Goal: Information Seeking & Learning: Compare options

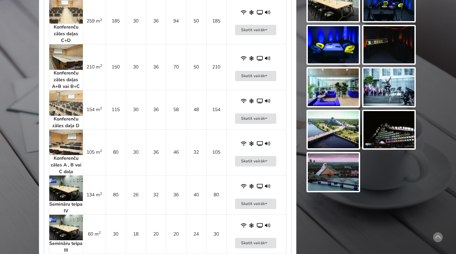
scroll to position [522, 0]
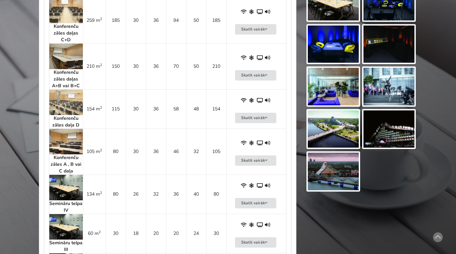
click at [72, 102] on img at bounding box center [66, 101] width 34 height 25
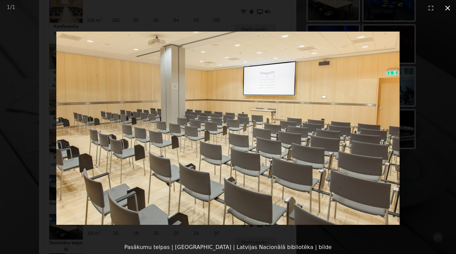
click at [449, 9] on button "Close gallery" at bounding box center [447, 8] width 17 height 16
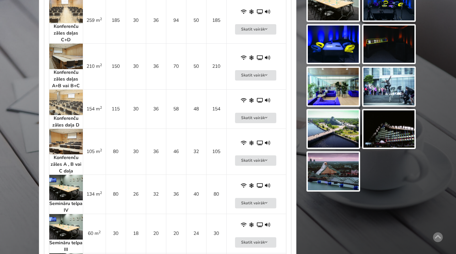
click at [62, 194] on img at bounding box center [66, 187] width 34 height 25
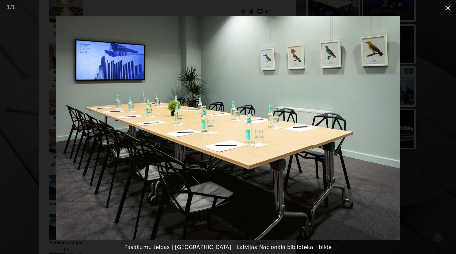
click at [449, 5] on button "Close gallery" at bounding box center [447, 8] width 17 height 16
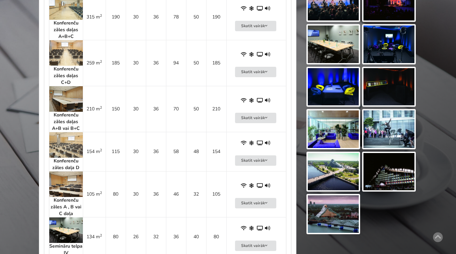
scroll to position [479, 0]
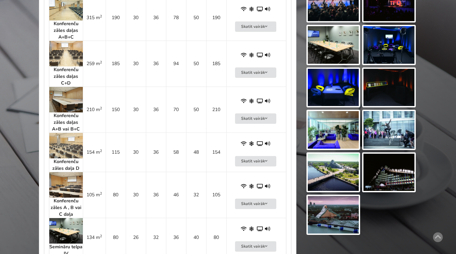
click at [65, 147] on img at bounding box center [66, 145] width 34 height 25
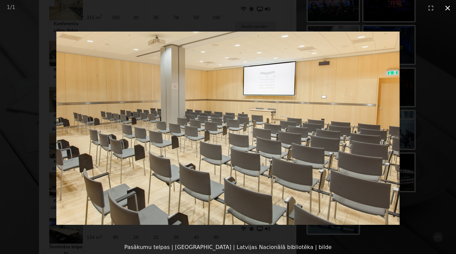
click at [447, 9] on button "Close gallery" at bounding box center [447, 8] width 17 height 16
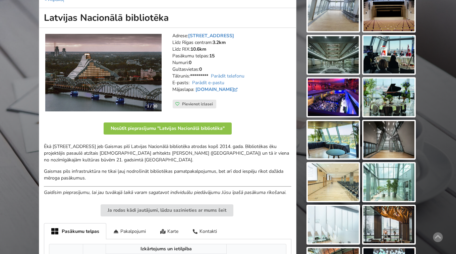
scroll to position [87, 0]
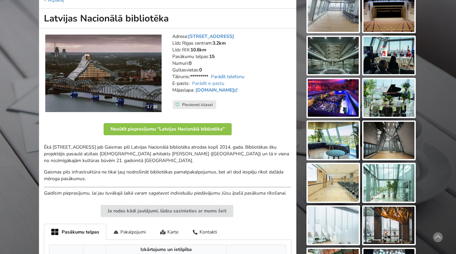
click at [229, 77] on link "Parādīt telefonu" at bounding box center [228, 76] width 34 height 6
click at [203, 76] on strong "*********" at bounding box center [199, 76] width 18 height 6
click at [204, 90] on link "lnb.lv" at bounding box center [217, 90] width 44 height 6
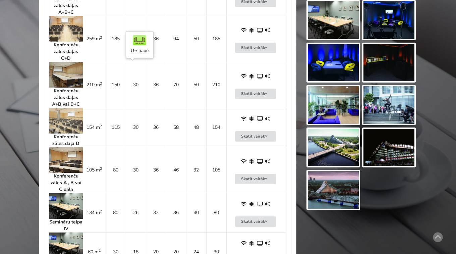
scroll to position [504, 0]
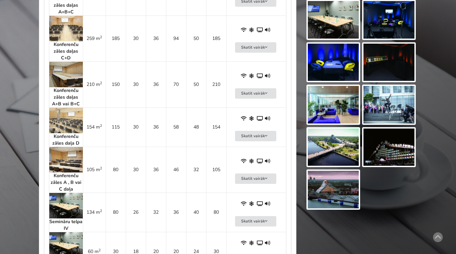
click at [62, 120] on img at bounding box center [66, 120] width 34 height 25
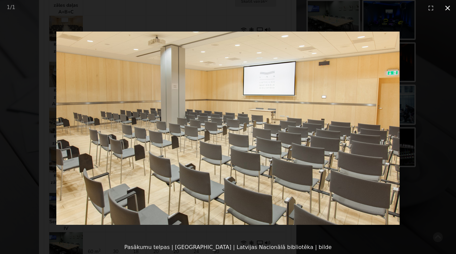
click at [447, 7] on button "Close gallery" at bounding box center [447, 8] width 17 height 16
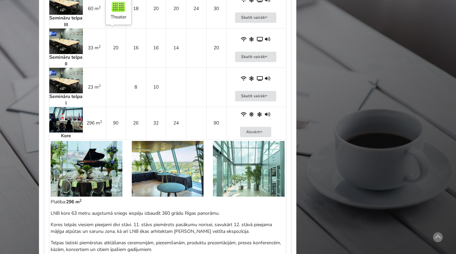
scroll to position [747, 0]
click at [64, 124] on img at bounding box center [66, 119] width 34 height 25
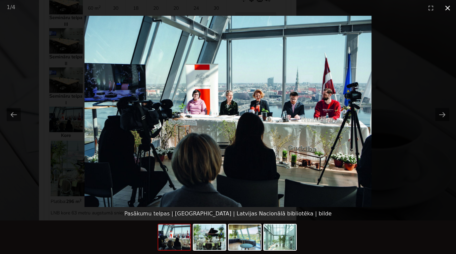
click at [447, 10] on button "Close gallery" at bounding box center [447, 8] width 17 height 16
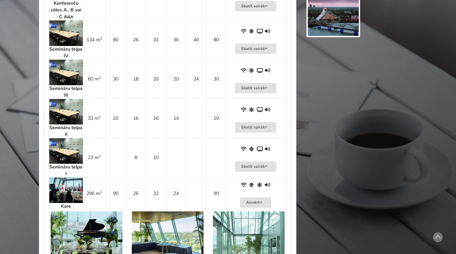
scroll to position [653, 0]
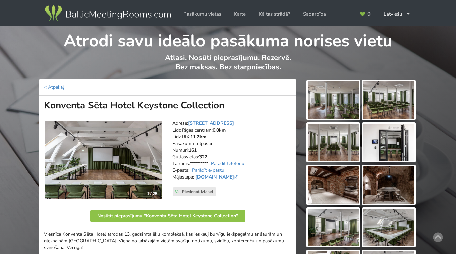
click at [334, 104] on img at bounding box center [333, 100] width 51 height 38
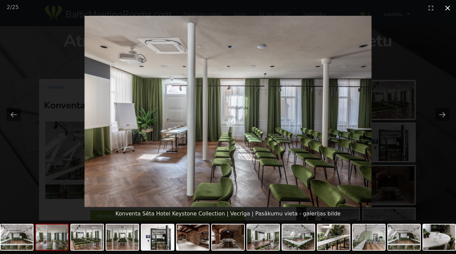
click at [449, 6] on button "Close gallery" at bounding box center [447, 8] width 17 height 16
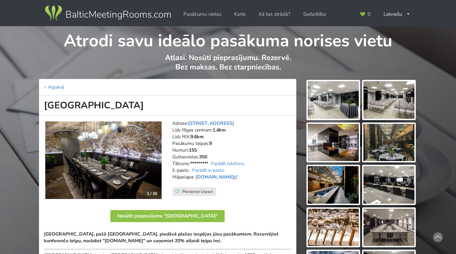
click at [336, 96] on img at bounding box center [333, 100] width 51 height 38
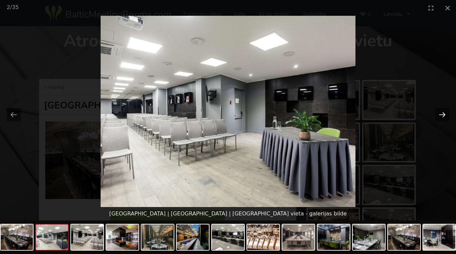
click at [442, 114] on button "Next slide" at bounding box center [442, 114] width 14 height 13
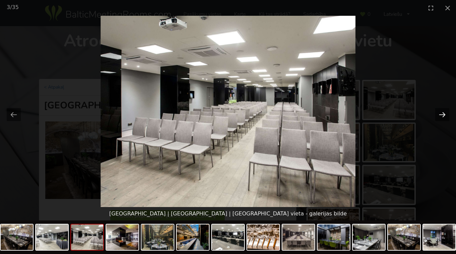
click at [442, 114] on button "Next slide" at bounding box center [442, 114] width 14 height 13
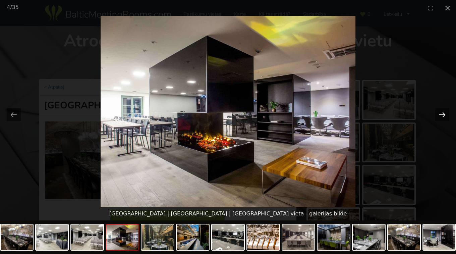
click at [442, 114] on button "Next slide" at bounding box center [442, 114] width 14 height 13
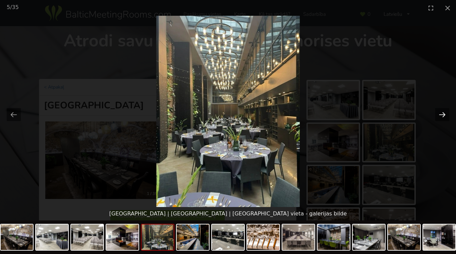
click at [442, 114] on button "Next slide" at bounding box center [442, 114] width 14 height 13
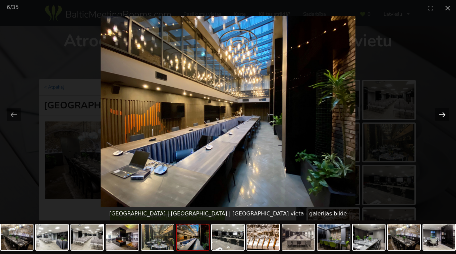
click at [442, 114] on button "Next slide" at bounding box center [442, 114] width 14 height 13
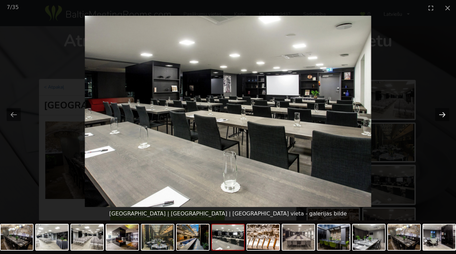
click at [442, 114] on button "Next slide" at bounding box center [442, 114] width 14 height 13
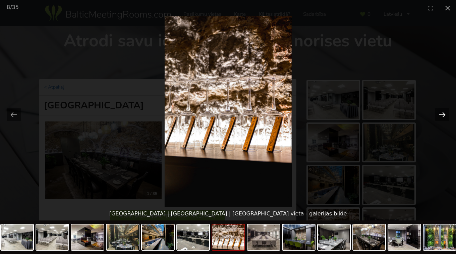
click at [442, 114] on button "Next slide" at bounding box center [442, 114] width 14 height 13
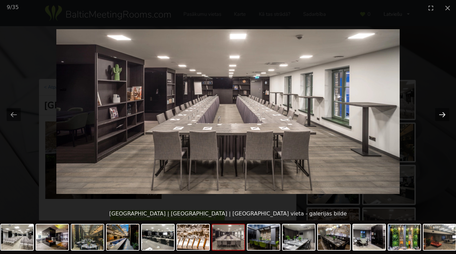
click at [442, 114] on button "Next slide" at bounding box center [442, 114] width 14 height 13
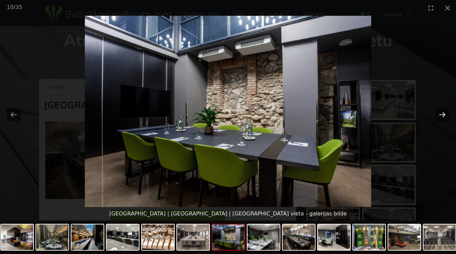
click at [442, 114] on button "Next slide" at bounding box center [442, 114] width 14 height 13
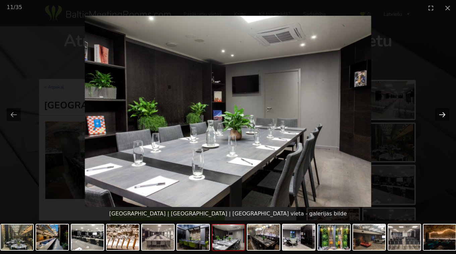
click at [442, 114] on button "Next slide" at bounding box center [442, 114] width 14 height 13
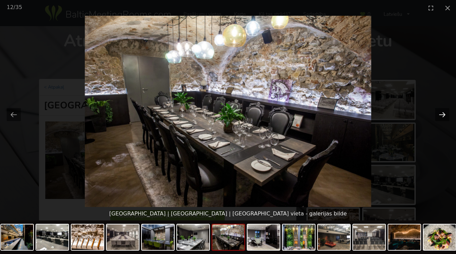
click at [442, 114] on button "Next slide" at bounding box center [442, 114] width 14 height 13
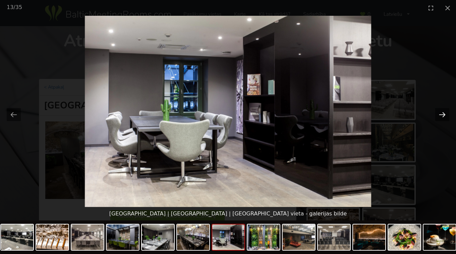
click at [441, 112] on button "Next slide" at bounding box center [442, 114] width 14 height 13
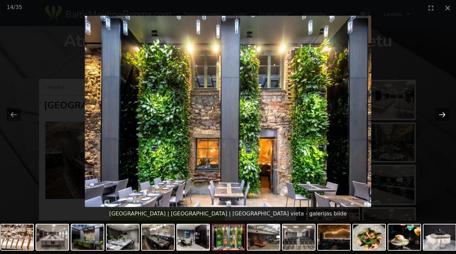
click at [441, 112] on button "Next slide" at bounding box center [442, 114] width 14 height 13
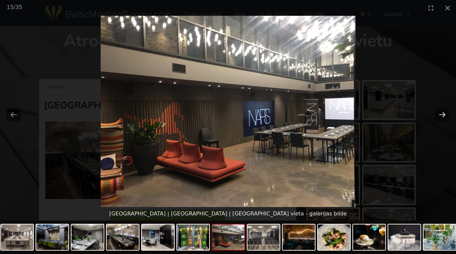
click at [441, 112] on button "Next slide" at bounding box center [442, 114] width 14 height 13
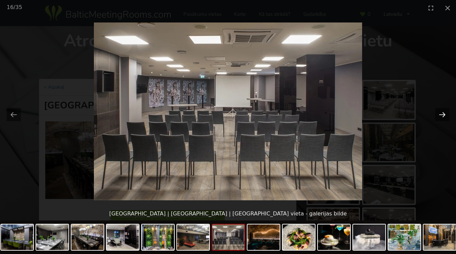
click at [439, 113] on button "Next slide" at bounding box center [442, 114] width 14 height 13
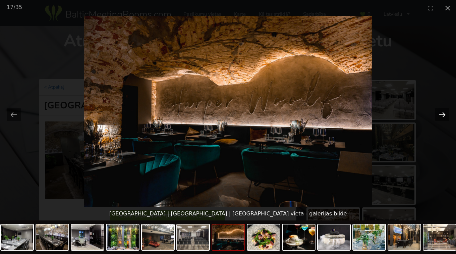
click at [439, 113] on button "Next slide" at bounding box center [442, 114] width 14 height 13
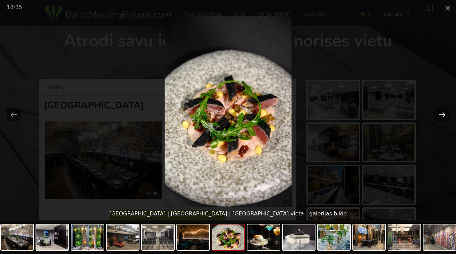
click at [439, 113] on button "Next slide" at bounding box center [442, 114] width 14 height 13
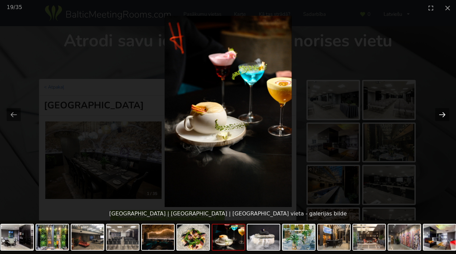
click at [439, 113] on button "Next slide" at bounding box center [442, 114] width 14 height 13
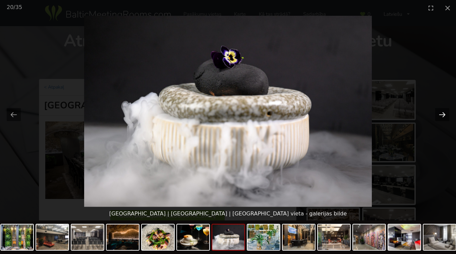
click at [439, 113] on button "Next slide" at bounding box center [442, 114] width 14 height 13
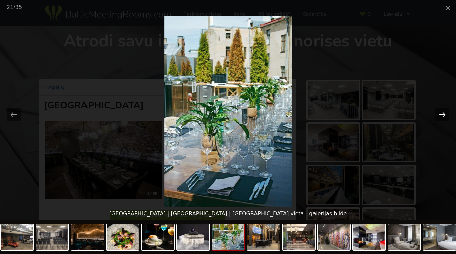
click at [439, 113] on button "Next slide" at bounding box center [442, 114] width 14 height 13
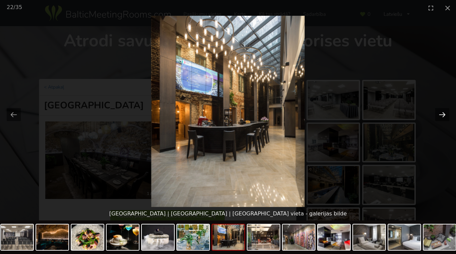
click at [439, 113] on button "Next slide" at bounding box center [442, 114] width 14 height 13
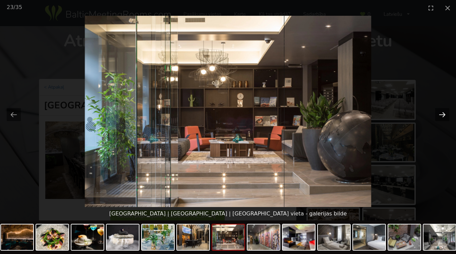
click at [439, 113] on button "Next slide" at bounding box center [442, 114] width 14 height 13
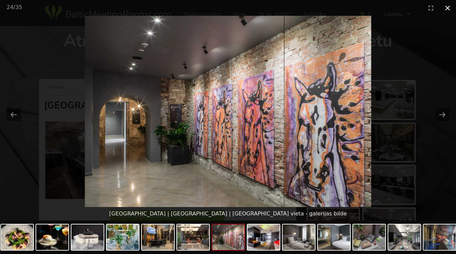
click at [448, 7] on button "Close gallery" at bounding box center [447, 8] width 17 height 16
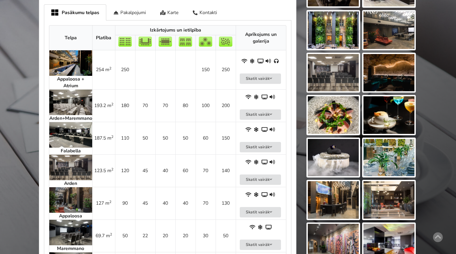
scroll to position [349, 0]
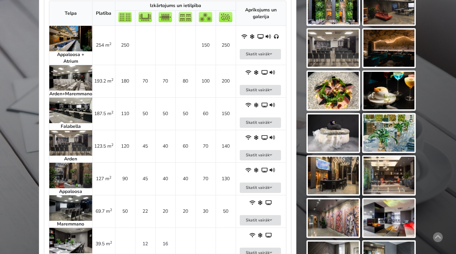
click at [71, 111] on img at bounding box center [70, 110] width 43 height 25
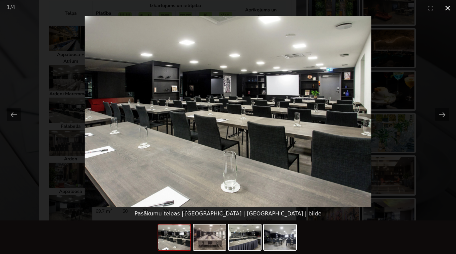
click at [447, 7] on button "Close gallery" at bounding box center [447, 8] width 17 height 16
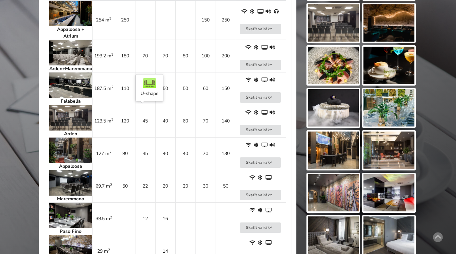
scroll to position [374, 0]
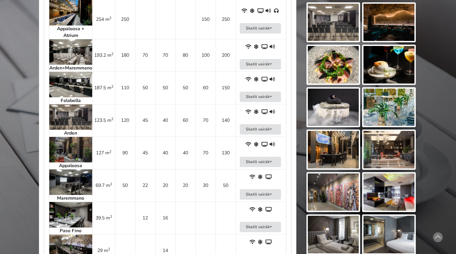
click at [80, 155] on img at bounding box center [70, 149] width 43 height 25
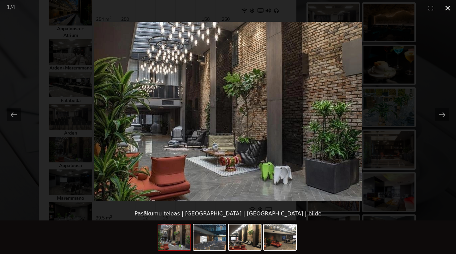
click at [449, 6] on button "Close gallery" at bounding box center [447, 8] width 17 height 16
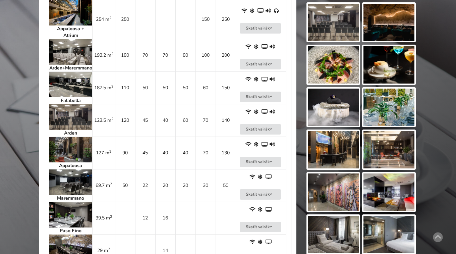
click at [62, 156] on img at bounding box center [70, 149] width 43 height 25
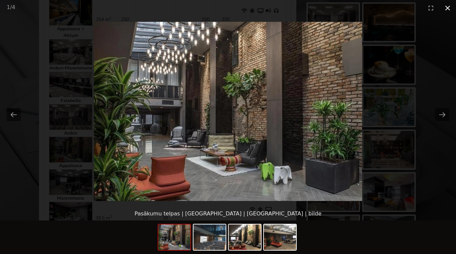
click at [448, 10] on button "Close gallery" at bounding box center [447, 8] width 17 height 16
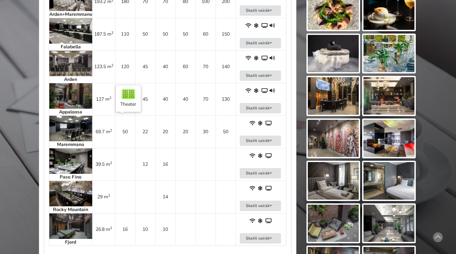
scroll to position [429, 0]
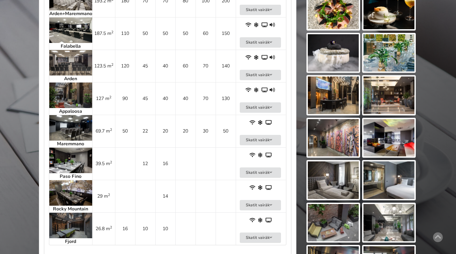
click at [45, 131] on div "Telpa Platība Izkārtojums un ietilpība Aprīkojums un galerija Appaloosa + Atriu…" at bounding box center [167, 96] width 247 height 360
click at [72, 226] on img at bounding box center [70, 224] width 43 height 25
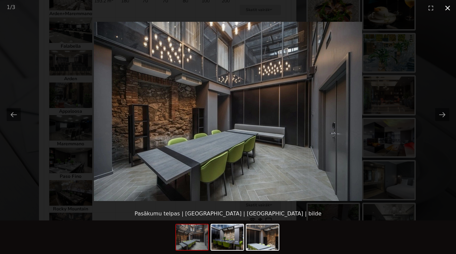
click at [449, 8] on button "Close gallery" at bounding box center [447, 8] width 17 height 16
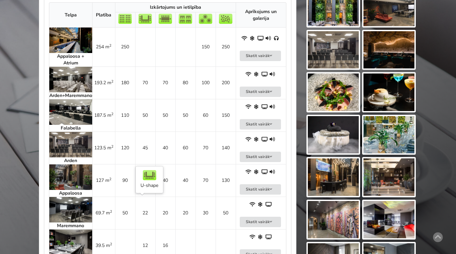
scroll to position [346, 0]
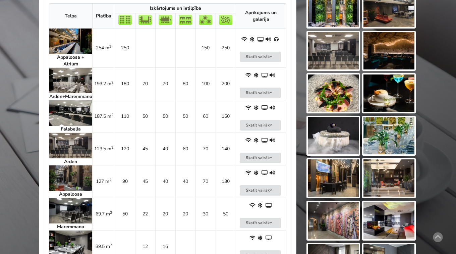
click at [68, 38] on img at bounding box center [70, 40] width 43 height 25
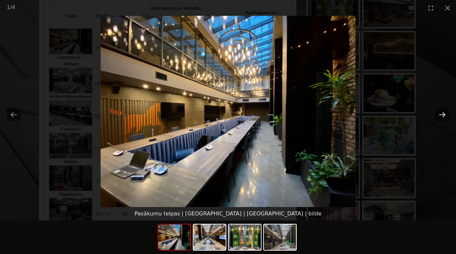
click at [440, 113] on button "Next slide" at bounding box center [442, 114] width 14 height 13
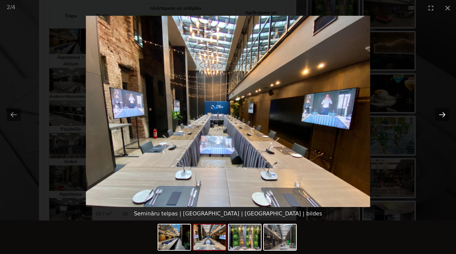
click at [440, 113] on button "Next slide" at bounding box center [442, 114] width 14 height 13
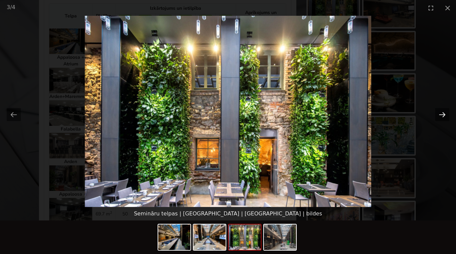
click at [440, 113] on button "Next slide" at bounding box center [442, 114] width 14 height 13
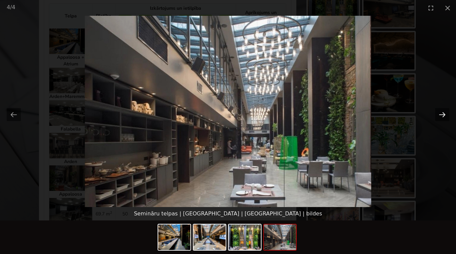
click at [440, 113] on button "Next slide" at bounding box center [442, 114] width 14 height 13
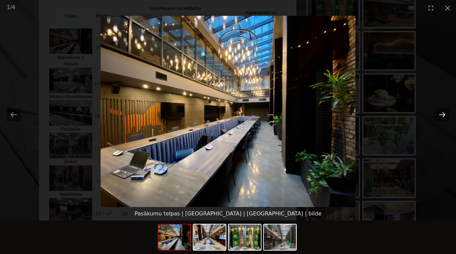
click at [440, 113] on button "Next slide" at bounding box center [442, 114] width 14 height 13
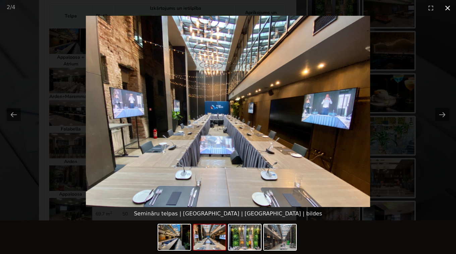
click at [447, 8] on button "Close gallery" at bounding box center [447, 8] width 17 height 16
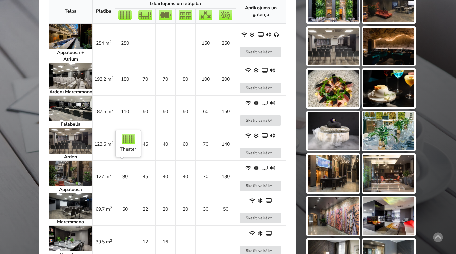
scroll to position [350, 0]
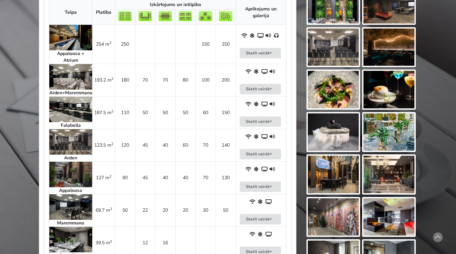
click at [79, 142] on img at bounding box center [70, 141] width 43 height 25
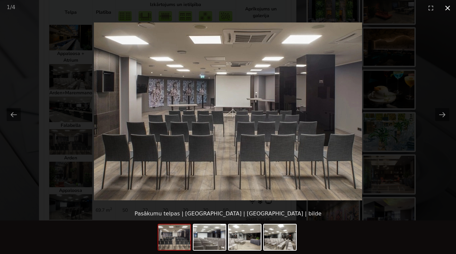
click at [446, 10] on button "Close gallery" at bounding box center [447, 8] width 17 height 16
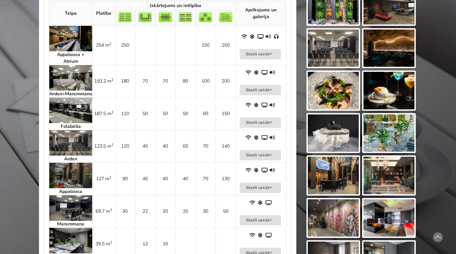
scroll to position [350, 0]
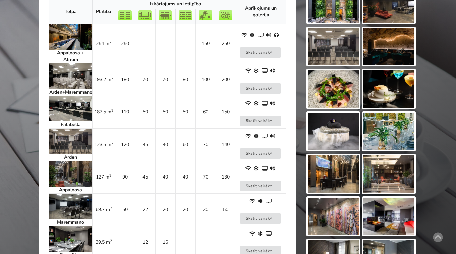
click at [70, 176] on img at bounding box center [70, 173] width 43 height 25
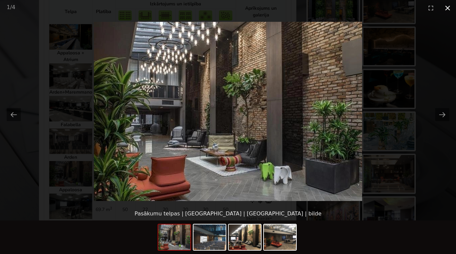
click at [447, 8] on button "Close gallery" at bounding box center [447, 8] width 17 height 16
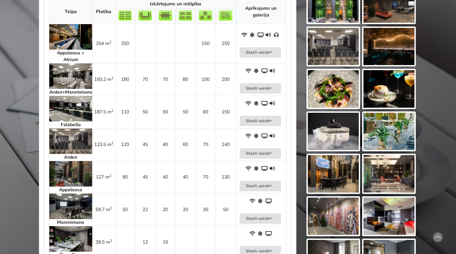
click at [76, 177] on img at bounding box center [70, 173] width 43 height 25
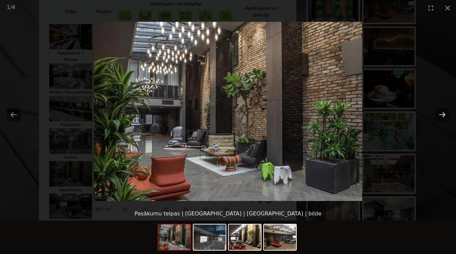
click at [441, 114] on button "Next slide" at bounding box center [442, 114] width 14 height 13
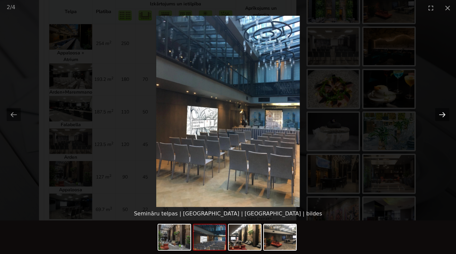
click at [441, 114] on button "Next slide" at bounding box center [442, 114] width 14 height 13
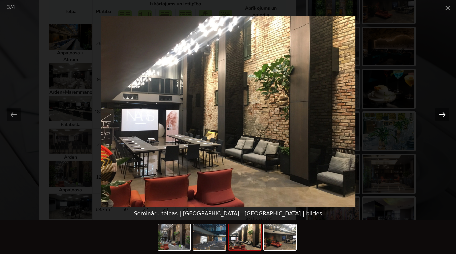
click at [441, 114] on button "Next slide" at bounding box center [442, 114] width 14 height 13
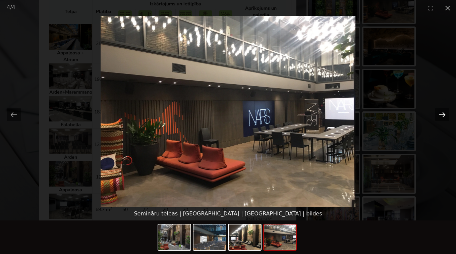
click at [441, 114] on button "Next slide" at bounding box center [442, 114] width 14 height 13
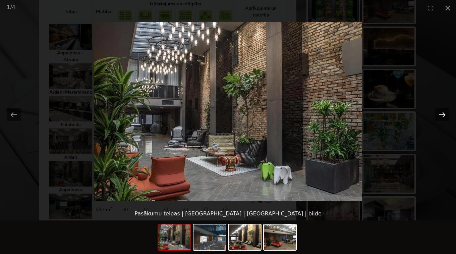
click at [441, 114] on button "Next slide" at bounding box center [442, 114] width 14 height 13
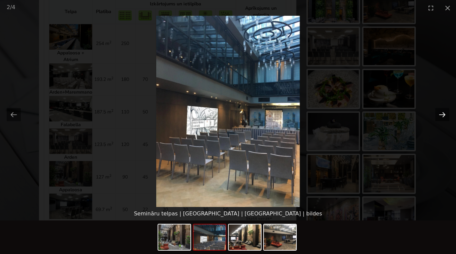
click at [441, 114] on button "Next slide" at bounding box center [442, 114] width 14 height 13
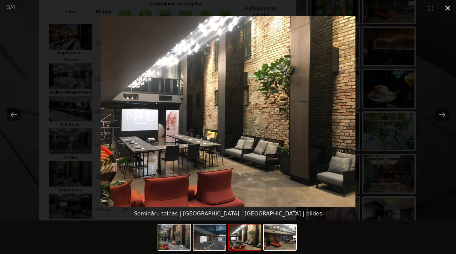
click at [446, 6] on button "Close gallery" at bounding box center [447, 8] width 17 height 16
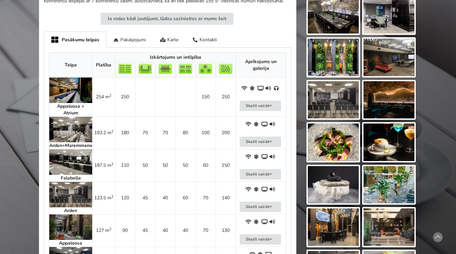
scroll to position [279, 0]
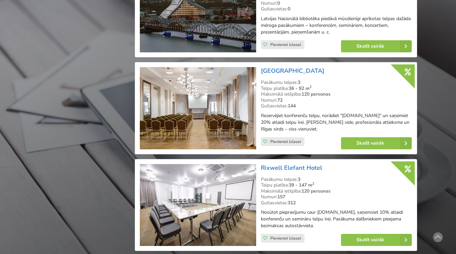
scroll to position [944, 0]
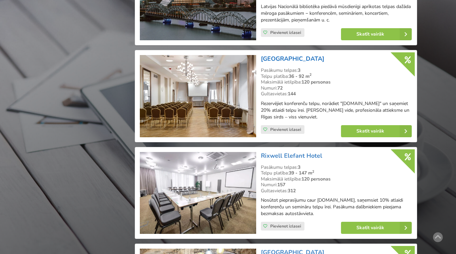
click at [302, 58] on link "Hestia Hotel Draugi" at bounding box center [292, 59] width 63 height 8
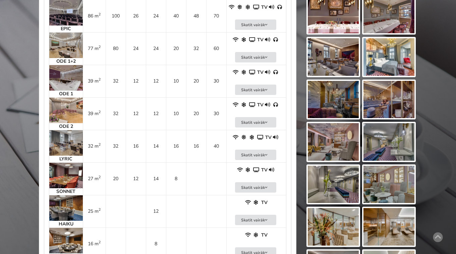
scroll to position [416, 0]
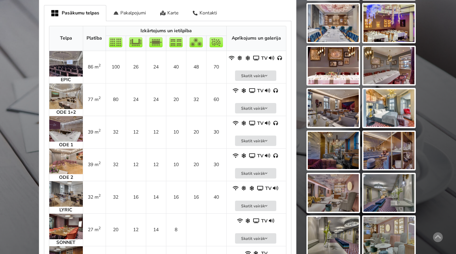
click at [76, 67] on img at bounding box center [66, 63] width 34 height 25
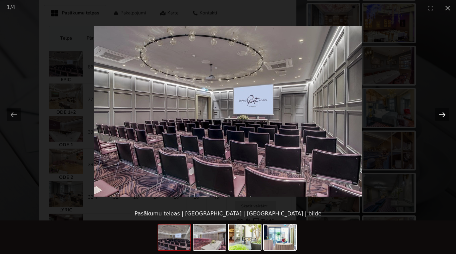
click at [444, 118] on button "Next slide" at bounding box center [442, 114] width 14 height 13
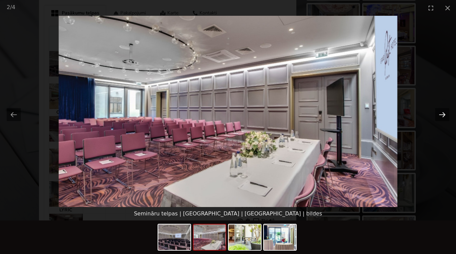
click at [444, 118] on button "Next slide" at bounding box center [442, 114] width 14 height 13
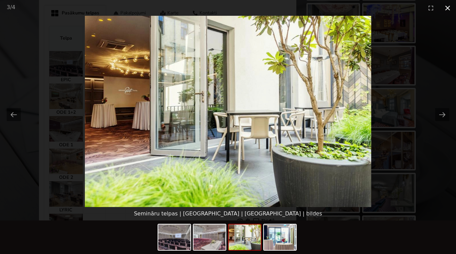
click at [447, 9] on button "Close gallery" at bounding box center [447, 8] width 17 height 16
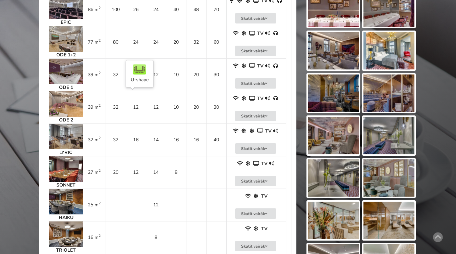
scroll to position [475, 0]
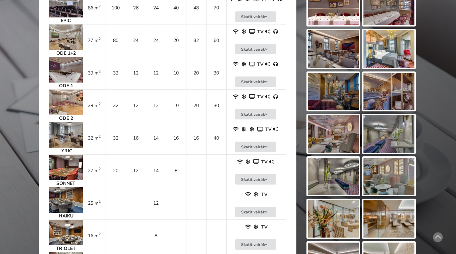
click at [72, 138] on img at bounding box center [66, 134] width 34 height 25
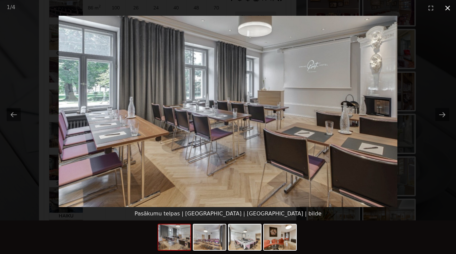
click at [449, 10] on button "Close gallery" at bounding box center [447, 8] width 17 height 16
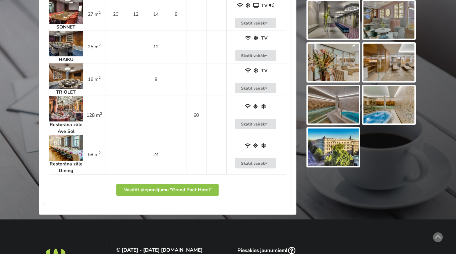
scroll to position [607, 0]
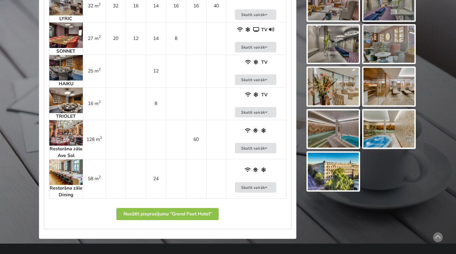
click at [63, 176] on img at bounding box center [66, 171] width 34 height 25
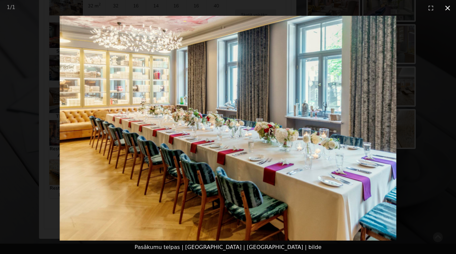
click at [448, 8] on button "Close gallery" at bounding box center [447, 8] width 17 height 16
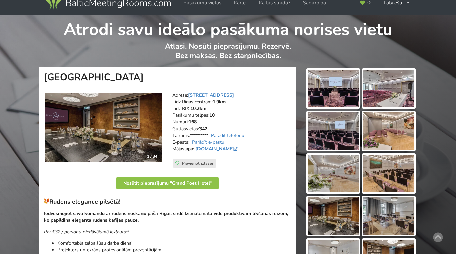
scroll to position [10, 0]
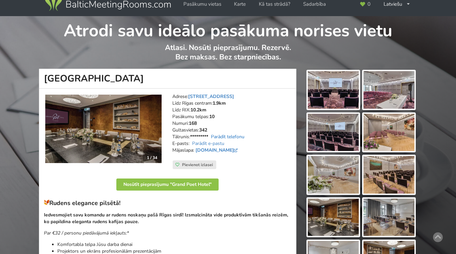
click at [236, 137] on link "Parādīt telefonu" at bounding box center [228, 136] width 34 height 6
drag, startPoint x: 129, startPoint y: 80, endPoint x: 46, endPoint y: 80, distance: 83.1
click at [46, 80] on h1 "[GEOGRAPHIC_DATA]" at bounding box center [167, 79] width 257 height 20
copy h1 "[GEOGRAPHIC_DATA]"
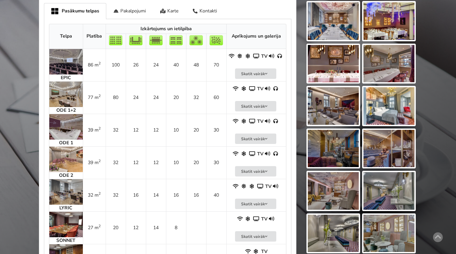
scroll to position [405, 0]
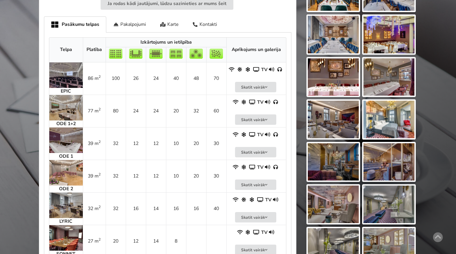
click at [43, 92] on div "1 / 34 Adrese: Raiņa bulvāris 5/6, Rīga Līdz Rīgas centram: 1.9km Līdz RIX: 10.…" at bounding box center [167, 67] width 257 height 747
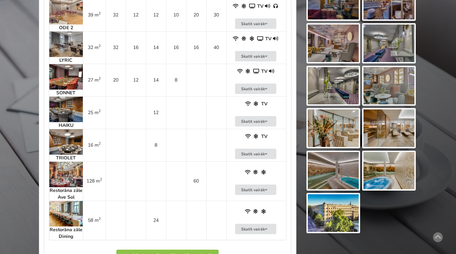
scroll to position [574, 0]
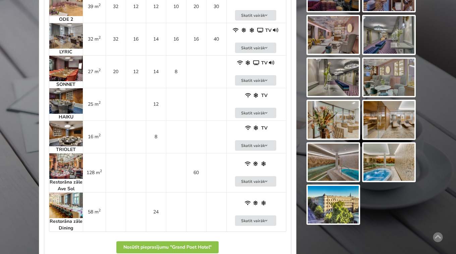
click at [64, 205] on img at bounding box center [66, 204] width 34 height 25
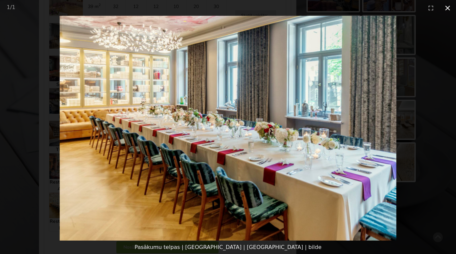
click at [447, 9] on button "Close gallery" at bounding box center [447, 8] width 17 height 16
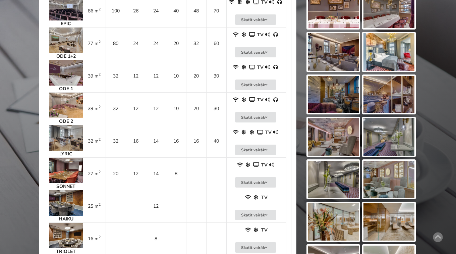
scroll to position [427, 0]
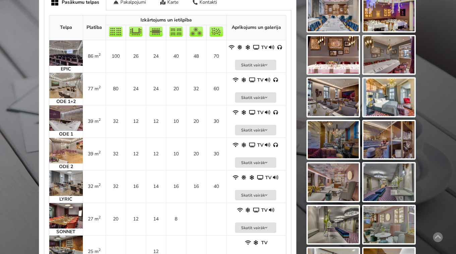
click at [42, 52] on div "1 / 34 Adrese: Raiņa bulvāris 5/6, Rīga Līdz Rīgas centram: 1.9km Līdz RIX: 10.…" at bounding box center [167, 45] width 257 height 747
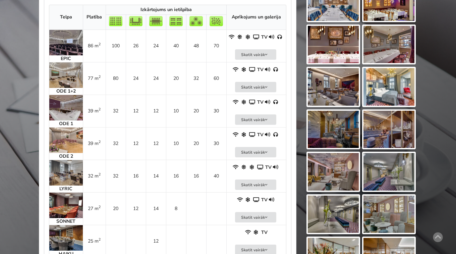
scroll to position [436, 0]
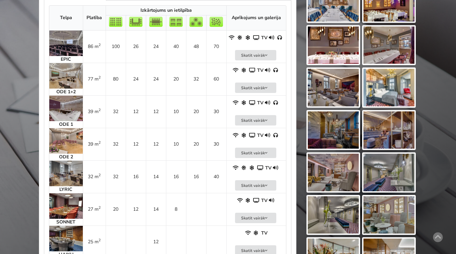
click at [41, 54] on div "1 / 34 Adrese: Raiņa bulvāris 5/6, Rīga Līdz Rīgas centram: 1.9km Līdz RIX: 10.…" at bounding box center [167, 35] width 257 height 747
click at [70, 43] on img at bounding box center [66, 42] width 34 height 25
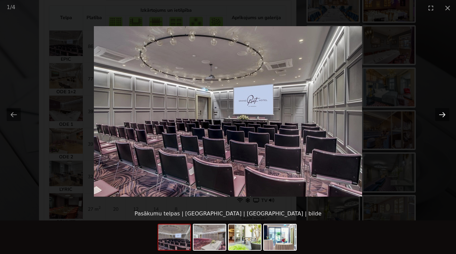
click at [443, 115] on button "Next slide" at bounding box center [442, 114] width 14 height 13
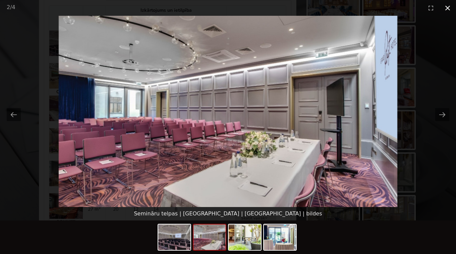
click at [446, 10] on button "Close gallery" at bounding box center [447, 8] width 17 height 16
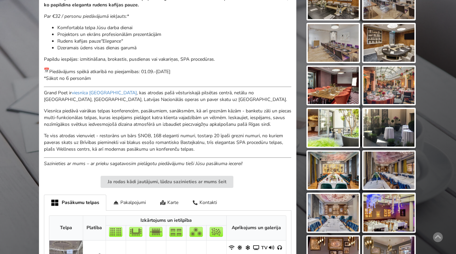
scroll to position [227, 0]
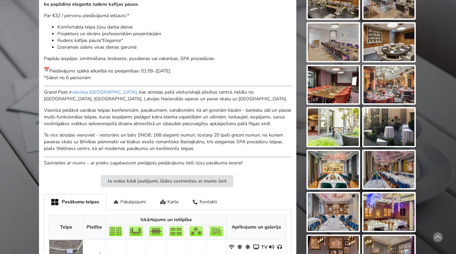
click at [396, 86] on img at bounding box center [388, 85] width 51 height 38
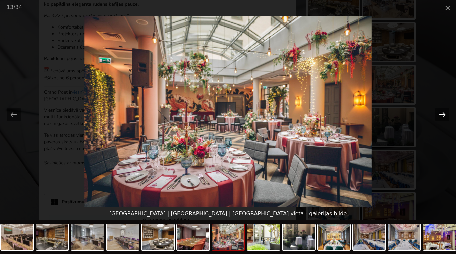
click at [439, 113] on button "Next slide" at bounding box center [442, 114] width 14 height 13
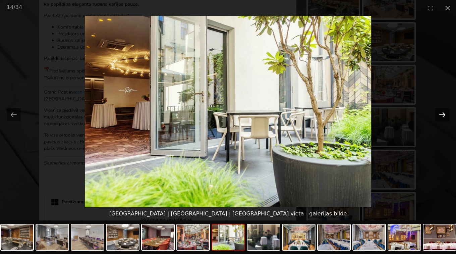
click at [439, 113] on button "Next slide" at bounding box center [442, 114] width 14 height 13
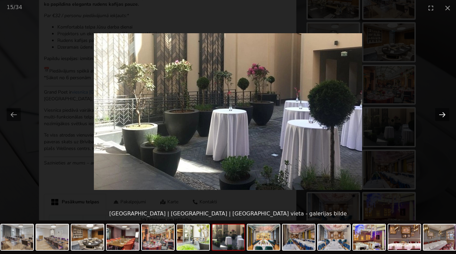
click at [442, 113] on button "Next slide" at bounding box center [442, 114] width 14 height 13
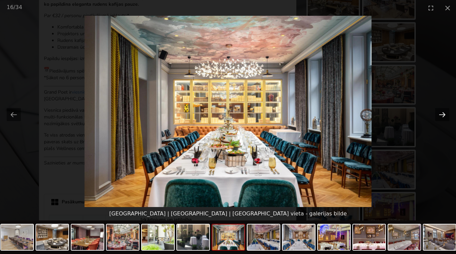
click at [442, 113] on button "Next slide" at bounding box center [442, 114] width 14 height 13
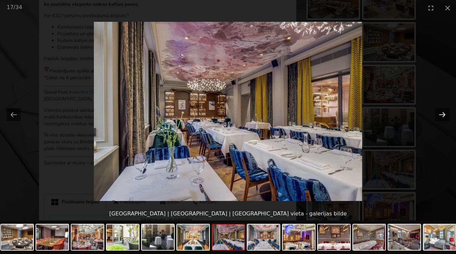
click at [442, 113] on button "Next slide" at bounding box center [442, 114] width 14 height 13
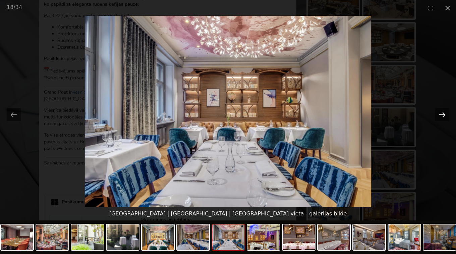
click at [442, 113] on button "Next slide" at bounding box center [442, 114] width 14 height 13
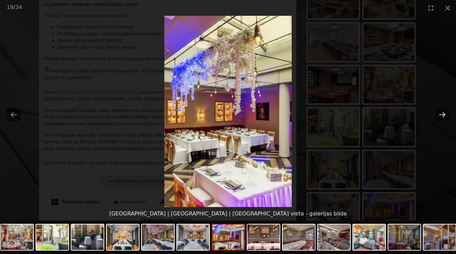
click at [442, 113] on button "Next slide" at bounding box center [442, 114] width 14 height 13
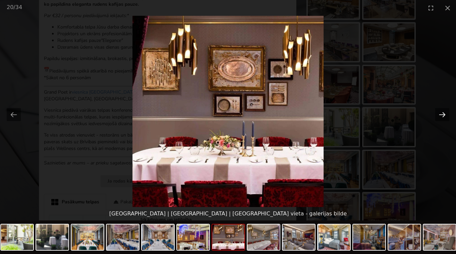
click at [442, 113] on button "Next slide" at bounding box center [442, 114] width 14 height 13
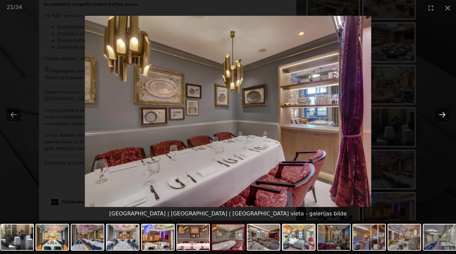
click at [442, 118] on button "Next slide" at bounding box center [442, 114] width 14 height 13
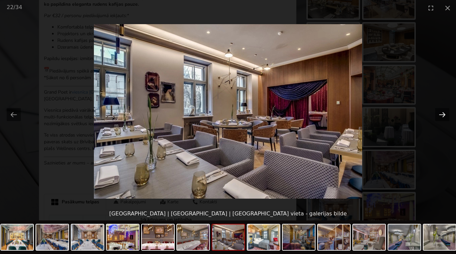
click at [442, 118] on button "Next slide" at bounding box center [442, 114] width 14 height 13
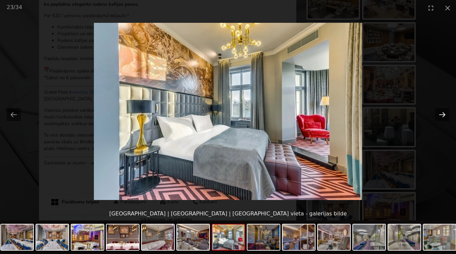
click at [442, 118] on button "Next slide" at bounding box center [442, 114] width 14 height 13
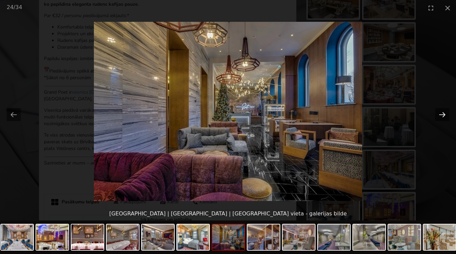
click at [442, 118] on button "Next slide" at bounding box center [442, 114] width 14 height 13
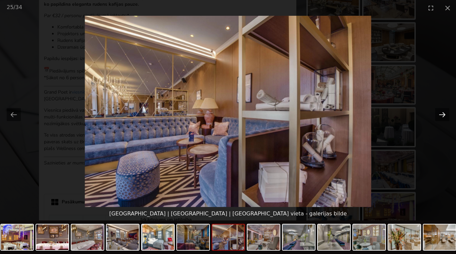
click at [442, 118] on button "Next slide" at bounding box center [442, 114] width 14 height 13
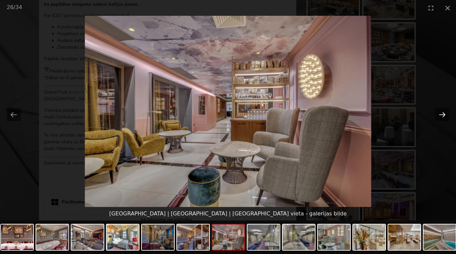
click at [442, 118] on button "Next slide" at bounding box center [442, 114] width 14 height 13
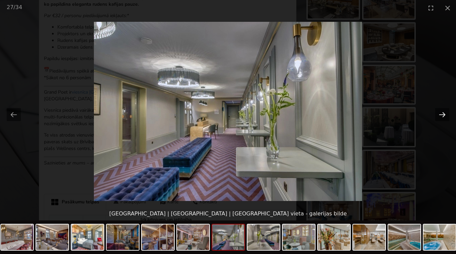
click at [442, 117] on button "Next slide" at bounding box center [442, 114] width 14 height 13
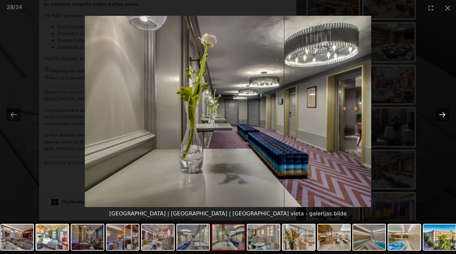
click at [442, 117] on button "Next slide" at bounding box center [442, 114] width 14 height 13
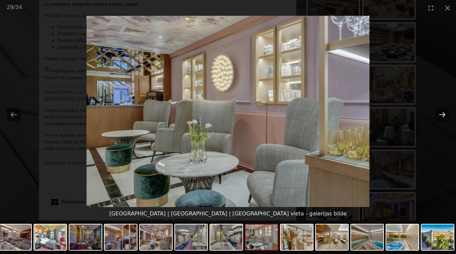
click at [442, 115] on button "Next slide" at bounding box center [442, 114] width 14 height 13
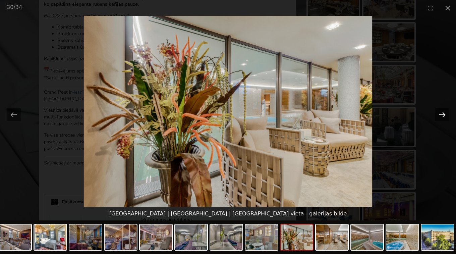
click at [442, 115] on button "Next slide" at bounding box center [442, 114] width 14 height 13
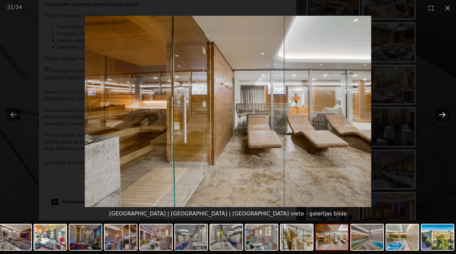
click at [442, 115] on button "Next slide" at bounding box center [442, 114] width 14 height 13
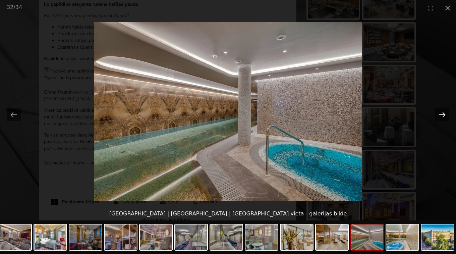
click at [442, 115] on button "Next slide" at bounding box center [442, 114] width 14 height 13
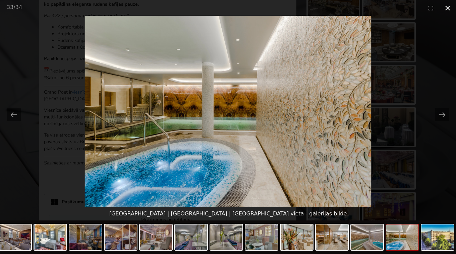
click at [445, 7] on button "Close gallery" at bounding box center [447, 8] width 17 height 16
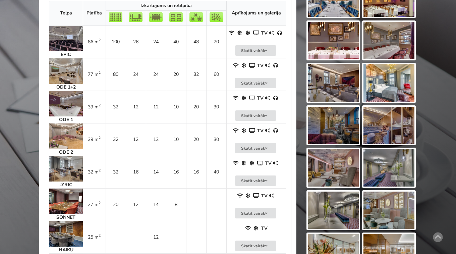
scroll to position [440, 0]
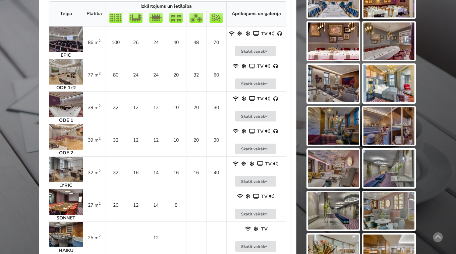
click at [64, 75] on img at bounding box center [66, 71] width 34 height 25
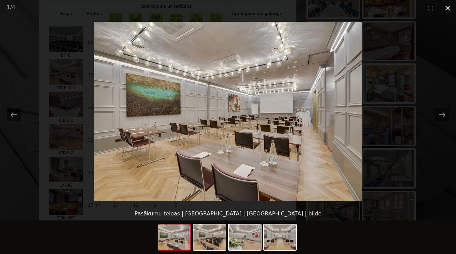
click at [448, 8] on button "Close gallery" at bounding box center [447, 8] width 17 height 16
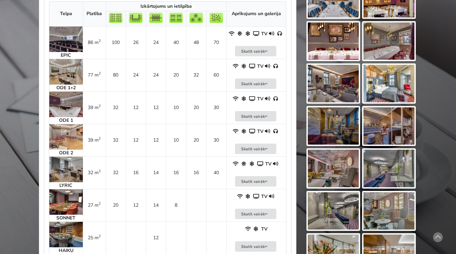
click at [60, 178] on img at bounding box center [66, 169] width 34 height 25
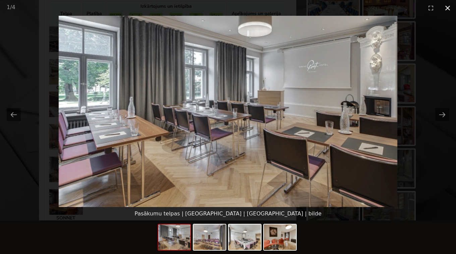
click at [448, 8] on button "Close gallery" at bounding box center [447, 8] width 17 height 16
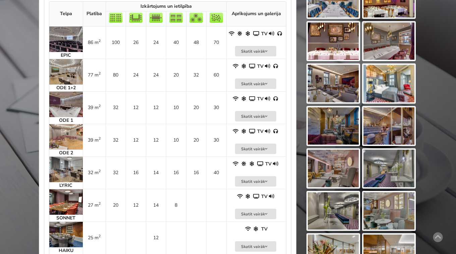
scroll to position [0, 0]
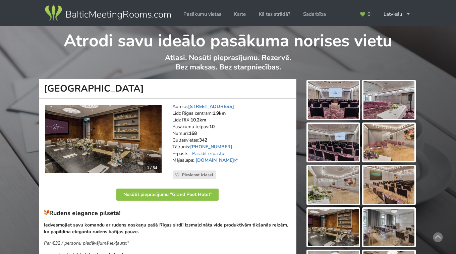
drag, startPoint x: 122, startPoint y: 87, endPoint x: 41, endPoint y: 87, distance: 81.4
click at [41, 87] on h1 "[GEOGRAPHIC_DATA]" at bounding box center [167, 89] width 257 height 20
copy h1 "[GEOGRAPHIC_DATA]"
click at [332, 96] on img at bounding box center [333, 100] width 51 height 38
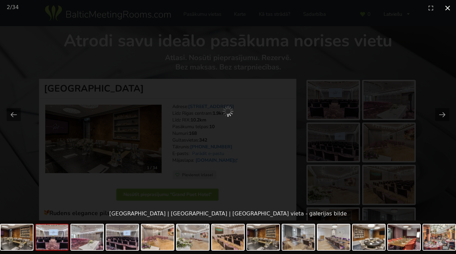
click at [448, 6] on button "Close gallery" at bounding box center [447, 8] width 17 height 16
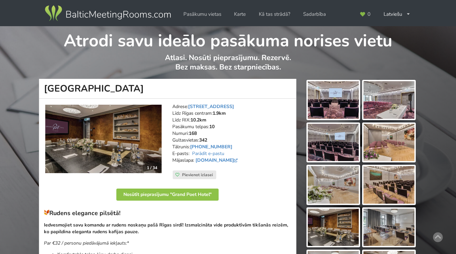
click at [285, 111] on address "Adrese: Raiņa bulvāris 5/6, Rīga Līdz Rīgas centram: 1.9km Līdz RIX: 10.2km Pas…" at bounding box center [231, 136] width 119 height 67
click at [277, 131] on address "Adrese: Raiņa bulvāris 5/6, Rīga Līdz Rīgas centram: 1.9km Līdz RIX: 10.2km Pas…" at bounding box center [231, 136] width 119 height 67
click at [262, 126] on address "Adrese: Raiņa bulvāris 5/6, Rīga Līdz Rīgas centram: 1.9km Līdz RIX: 10.2km Pas…" at bounding box center [231, 136] width 119 height 67
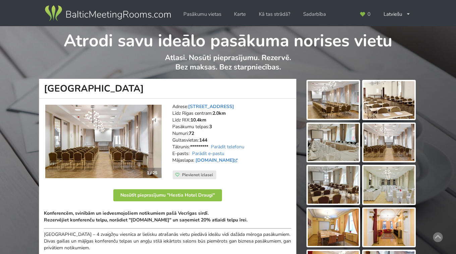
click at [343, 104] on img at bounding box center [333, 100] width 51 height 38
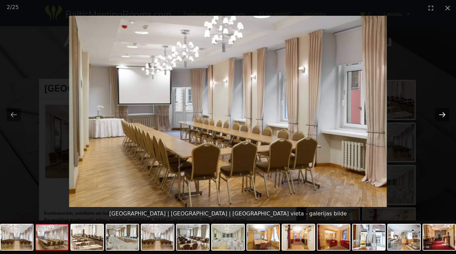
click at [445, 115] on button "Next slide" at bounding box center [442, 114] width 14 height 13
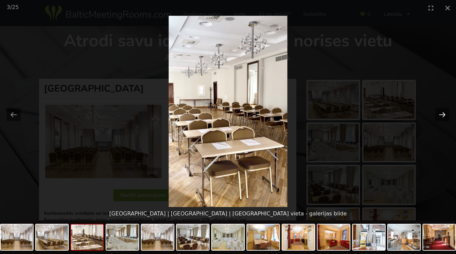
click at [445, 115] on button "Next slide" at bounding box center [442, 114] width 14 height 13
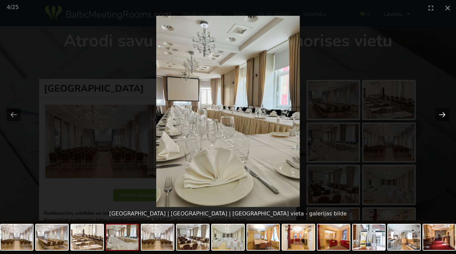
click at [445, 115] on button "Next slide" at bounding box center [442, 114] width 14 height 13
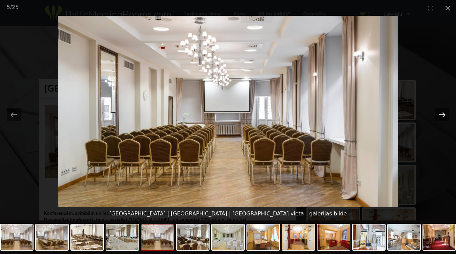
click at [445, 115] on button "Next slide" at bounding box center [442, 114] width 14 height 13
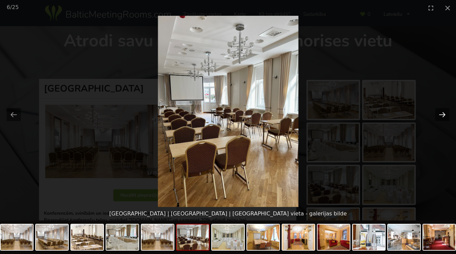
click at [445, 115] on button "Next slide" at bounding box center [442, 114] width 14 height 13
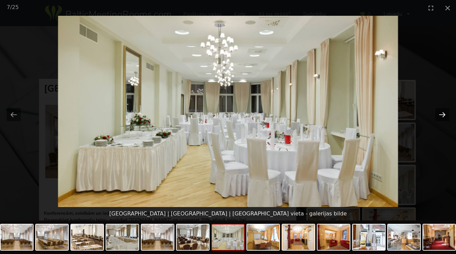
click at [445, 115] on button "Next slide" at bounding box center [442, 114] width 14 height 13
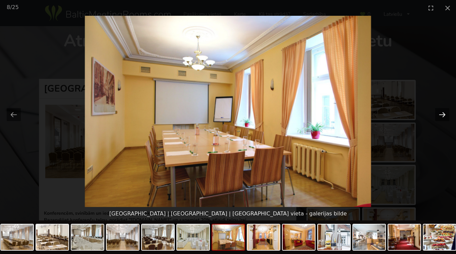
click at [445, 115] on button "Next slide" at bounding box center [442, 114] width 14 height 13
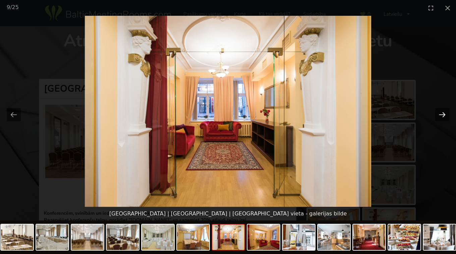
click at [445, 115] on button "Next slide" at bounding box center [442, 114] width 14 height 13
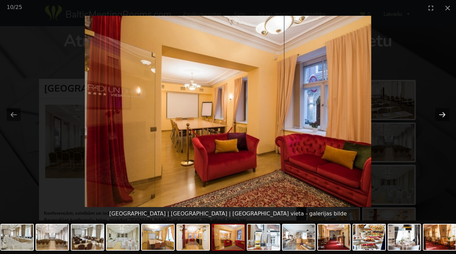
click at [445, 115] on button "Next slide" at bounding box center [442, 114] width 14 height 13
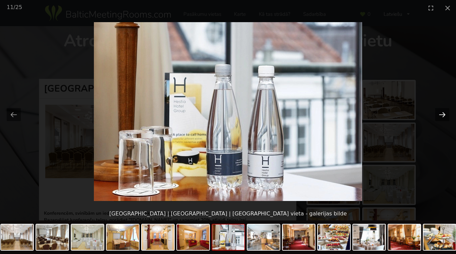
click at [445, 115] on button "Next slide" at bounding box center [442, 114] width 14 height 13
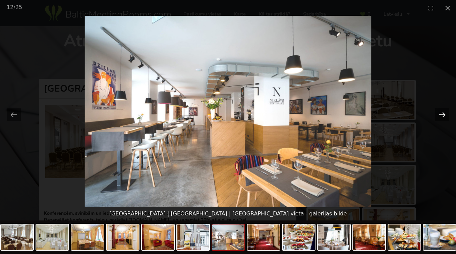
click at [445, 115] on button "Next slide" at bounding box center [442, 114] width 14 height 13
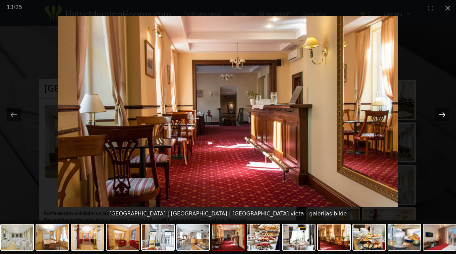
click at [445, 115] on button "Next slide" at bounding box center [442, 114] width 14 height 13
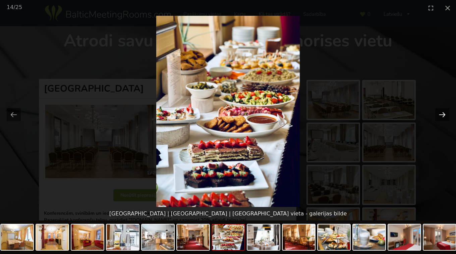
click at [445, 115] on button "Next slide" at bounding box center [442, 114] width 14 height 13
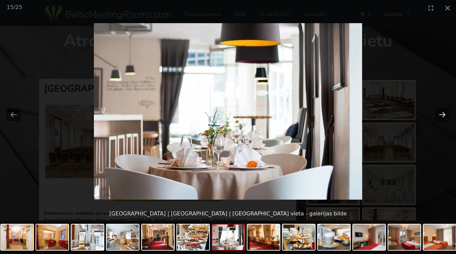
click at [445, 115] on button "Next slide" at bounding box center [442, 114] width 14 height 13
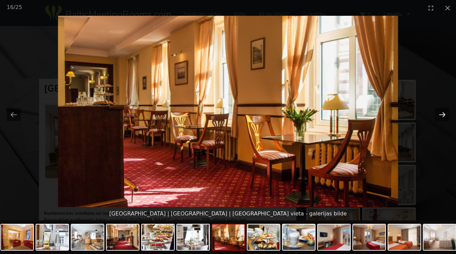
click at [445, 115] on button "Next slide" at bounding box center [442, 114] width 14 height 13
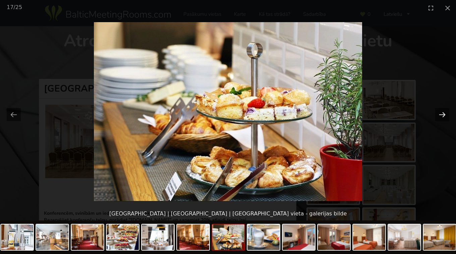
click at [445, 115] on button "Next slide" at bounding box center [442, 114] width 14 height 13
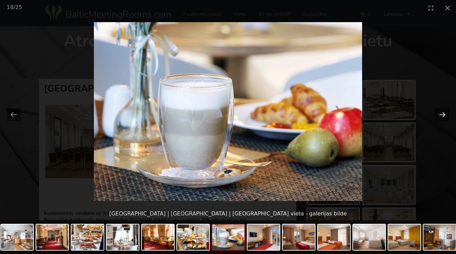
click at [445, 115] on button "Next slide" at bounding box center [442, 114] width 14 height 13
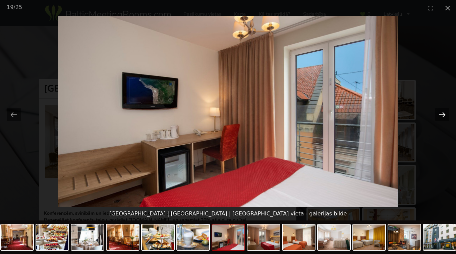
click at [445, 115] on button "Next slide" at bounding box center [442, 114] width 14 height 13
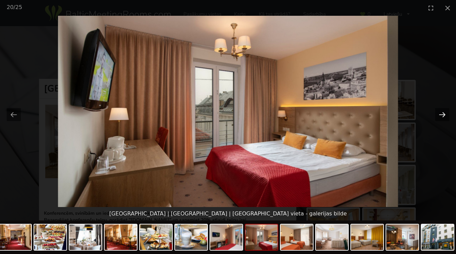
click at [445, 115] on button "Next slide" at bounding box center [442, 114] width 14 height 13
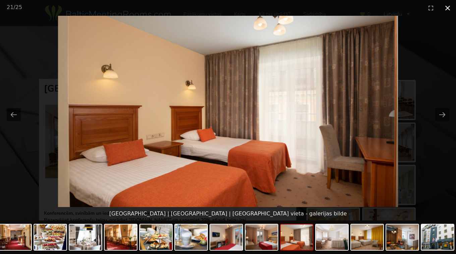
click at [444, 10] on button "Close gallery" at bounding box center [447, 8] width 17 height 16
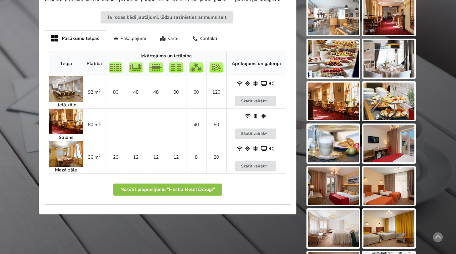
scroll to position [327, 0]
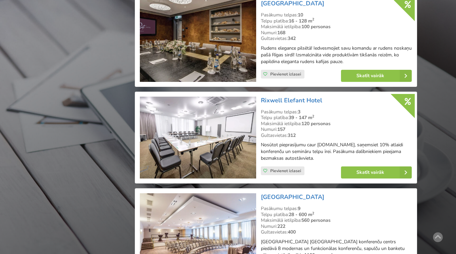
scroll to position [985, 0]
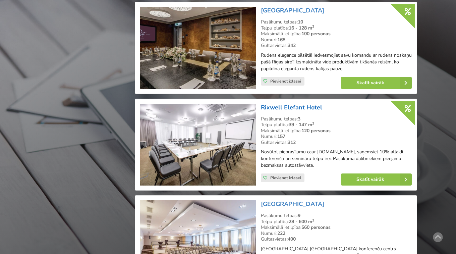
click at [291, 108] on link "Rixwell Elefant Hotel" at bounding box center [291, 107] width 61 height 8
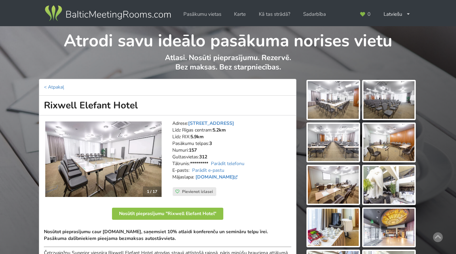
click at [326, 96] on img at bounding box center [333, 100] width 51 height 38
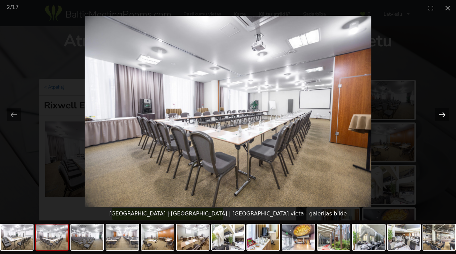
click at [445, 114] on button "Next slide" at bounding box center [442, 114] width 14 height 13
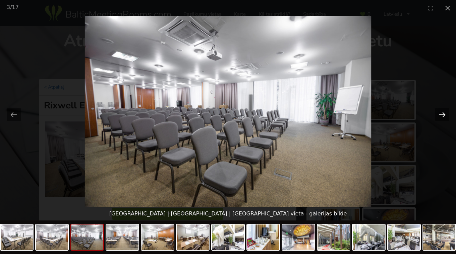
click at [445, 114] on button "Next slide" at bounding box center [442, 114] width 14 height 13
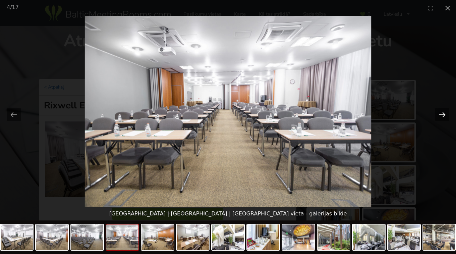
click at [445, 114] on button "Next slide" at bounding box center [442, 114] width 14 height 13
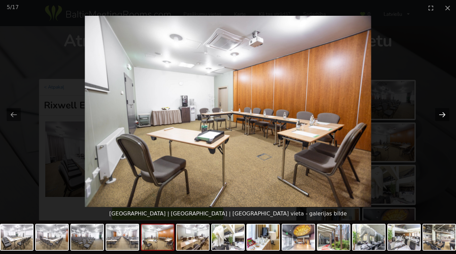
click at [445, 114] on button "Next slide" at bounding box center [442, 114] width 14 height 13
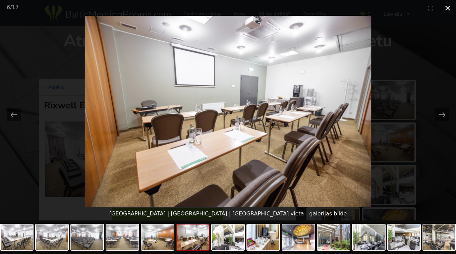
click at [446, 7] on button "Close gallery" at bounding box center [447, 8] width 17 height 16
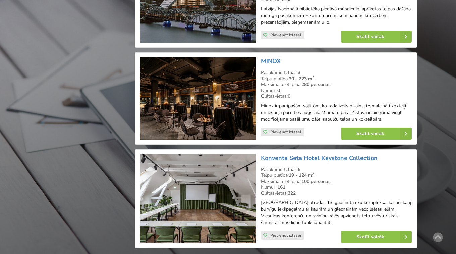
scroll to position [1427, 0]
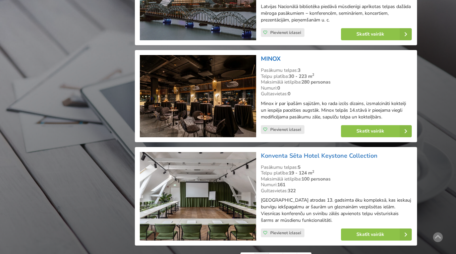
click at [268, 60] on link "MINOX" at bounding box center [271, 59] width 20 height 8
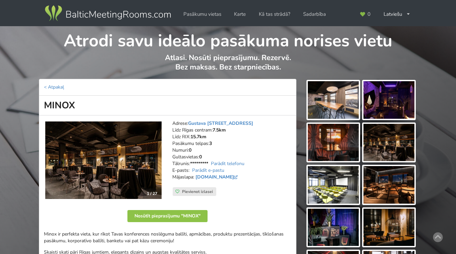
click at [337, 99] on img at bounding box center [333, 100] width 51 height 38
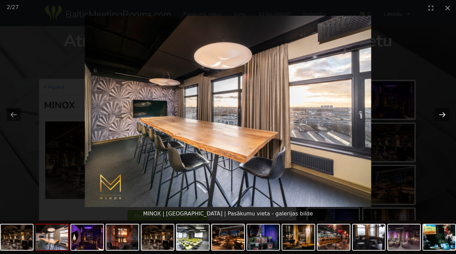
click at [443, 115] on button "Next slide" at bounding box center [442, 114] width 14 height 13
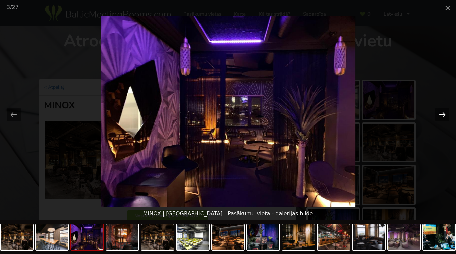
click at [443, 115] on button "Next slide" at bounding box center [442, 114] width 14 height 13
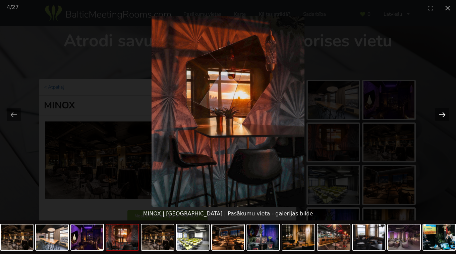
click at [443, 115] on button "Next slide" at bounding box center [442, 114] width 14 height 13
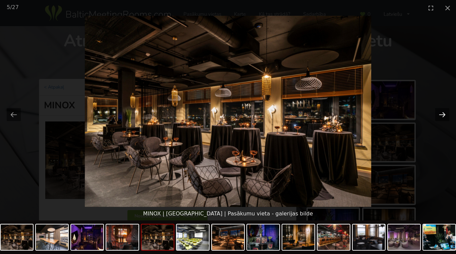
click at [443, 115] on button "Next slide" at bounding box center [442, 114] width 14 height 13
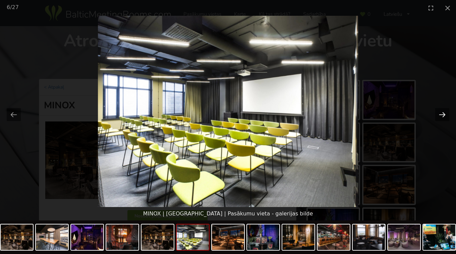
click at [443, 115] on button "Next slide" at bounding box center [442, 114] width 14 height 13
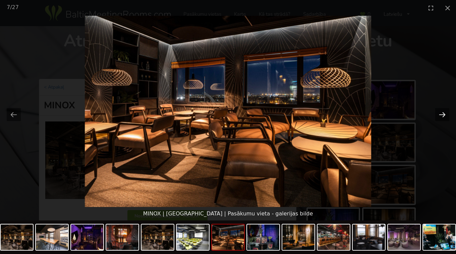
click at [443, 115] on button "Next slide" at bounding box center [442, 114] width 14 height 13
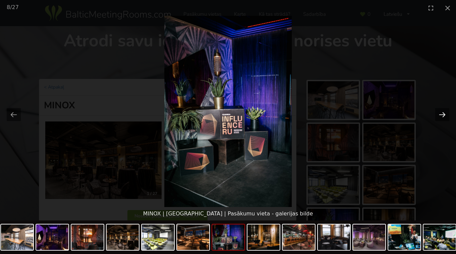
click at [443, 115] on button "Next slide" at bounding box center [442, 114] width 14 height 13
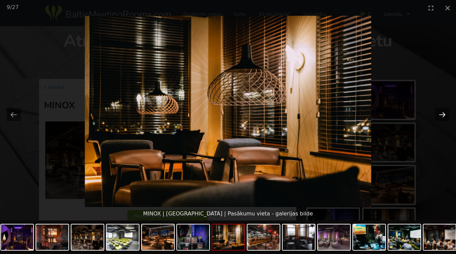
click at [443, 115] on button "Next slide" at bounding box center [442, 114] width 14 height 13
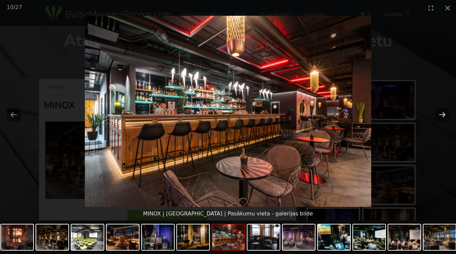
click at [443, 115] on button "Next slide" at bounding box center [442, 114] width 14 height 13
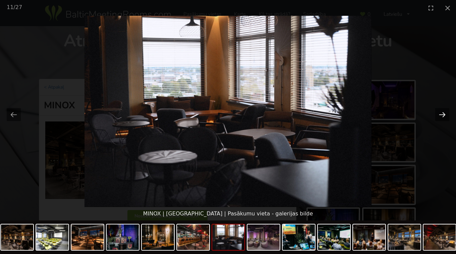
click at [443, 115] on button "Next slide" at bounding box center [442, 114] width 14 height 13
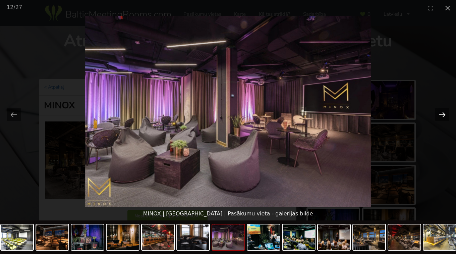
click at [443, 115] on button "Next slide" at bounding box center [442, 114] width 14 height 13
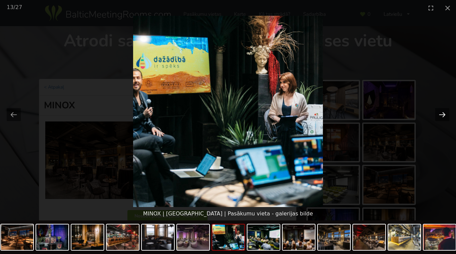
click at [443, 115] on button "Next slide" at bounding box center [442, 114] width 14 height 13
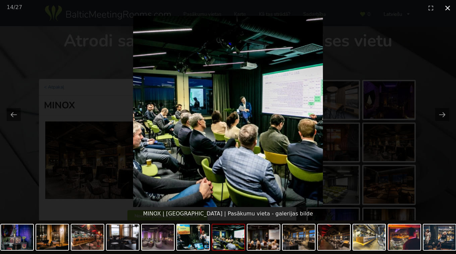
click at [448, 9] on button "Close gallery" at bounding box center [447, 8] width 17 height 16
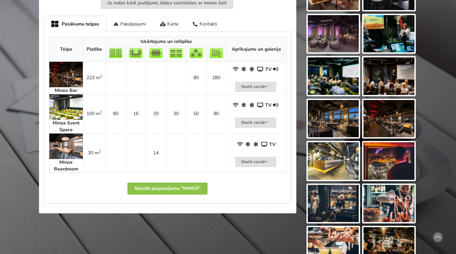
scroll to position [277, 0]
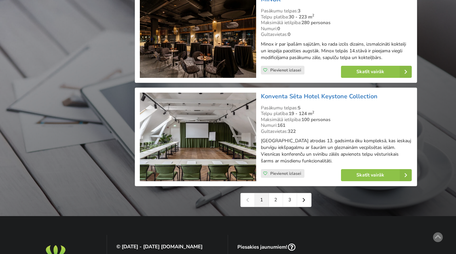
scroll to position [1478, 0]
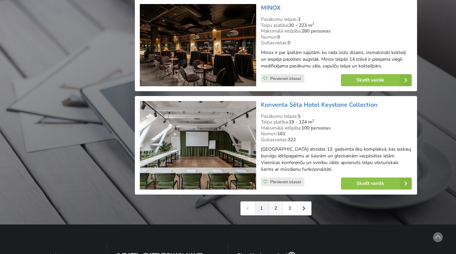
click at [276, 209] on link "2" at bounding box center [276, 207] width 14 height 13
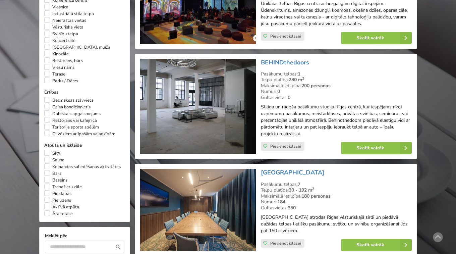
scroll to position [444, 0]
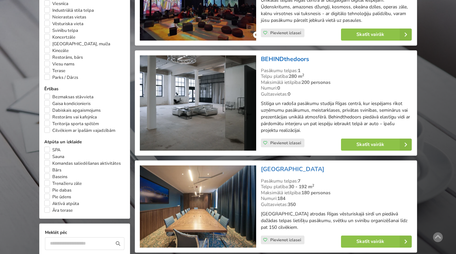
click at [298, 61] on link "BEHINDthedoors" at bounding box center [285, 59] width 48 height 8
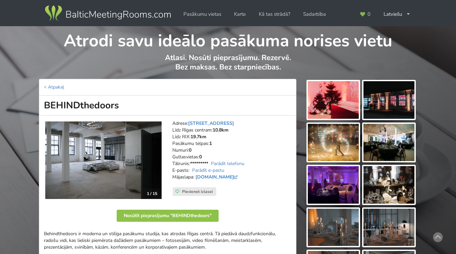
click at [347, 97] on img at bounding box center [333, 100] width 51 height 38
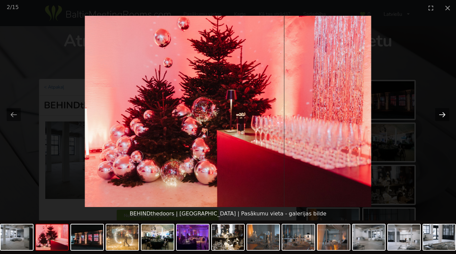
click at [439, 117] on button "Next slide" at bounding box center [442, 114] width 14 height 13
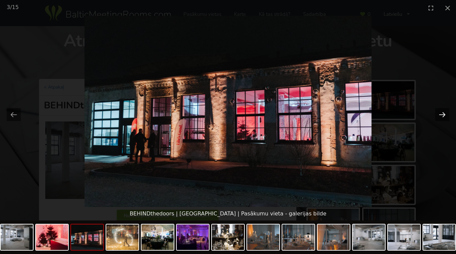
click at [439, 117] on button "Next slide" at bounding box center [442, 114] width 14 height 13
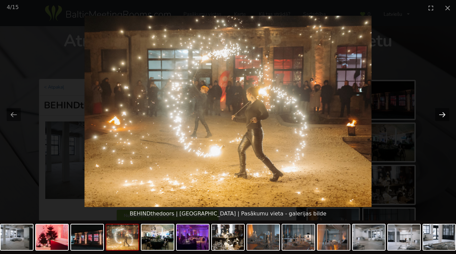
click at [439, 117] on button "Next slide" at bounding box center [442, 114] width 14 height 13
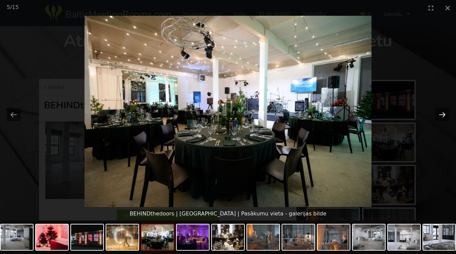
click at [439, 117] on button "Next slide" at bounding box center [442, 114] width 14 height 13
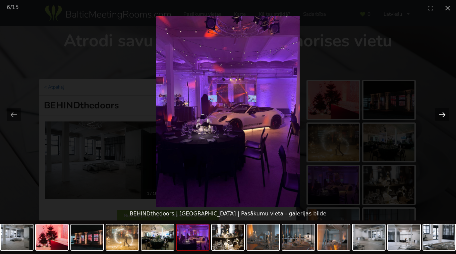
click at [439, 117] on button "Next slide" at bounding box center [442, 114] width 14 height 13
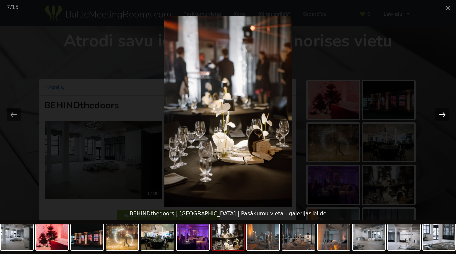
click at [439, 117] on button "Next slide" at bounding box center [442, 114] width 14 height 13
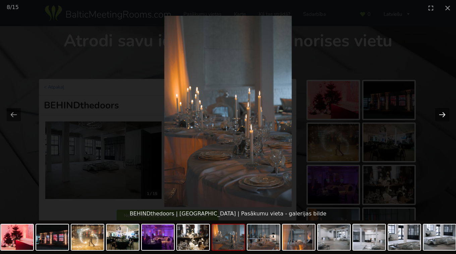
click at [439, 117] on button "Next slide" at bounding box center [442, 114] width 14 height 13
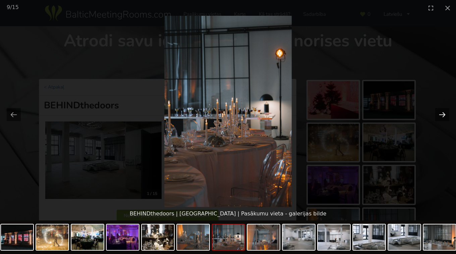
click at [440, 116] on button "Next slide" at bounding box center [442, 114] width 14 height 13
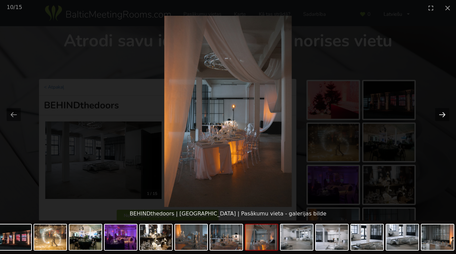
click at [440, 116] on button "Next slide" at bounding box center [442, 114] width 14 height 13
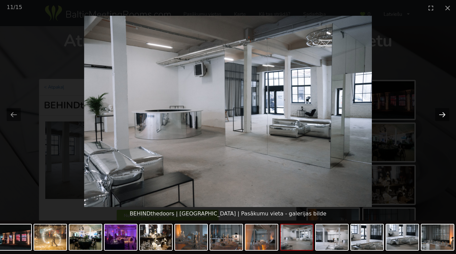
click at [440, 116] on button "Next slide" at bounding box center [442, 114] width 14 height 13
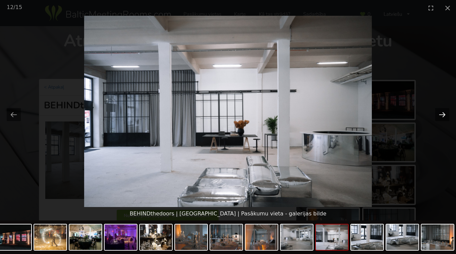
click at [440, 116] on button "Next slide" at bounding box center [442, 114] width 14 height 13
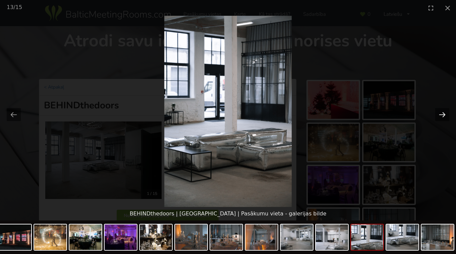
click at [440, 116] on button "Next slide" at bounding box center [442, 114] width 14 height 13
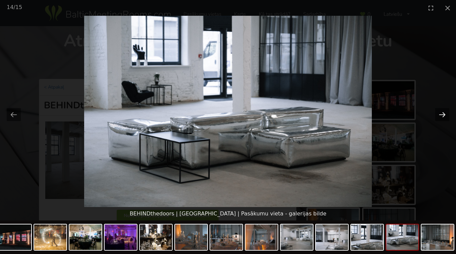
click at [440, 116] on button "Next slide" at bounding box center [442, 114] width 14 height 13
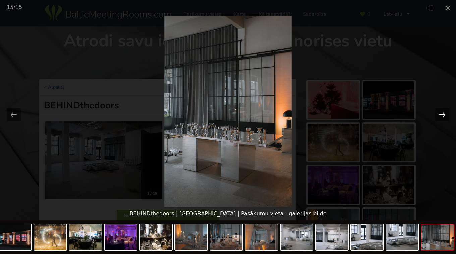
click at [440, 116] on button "Next slide" at bounding box center [442, 114] width 14 height 13
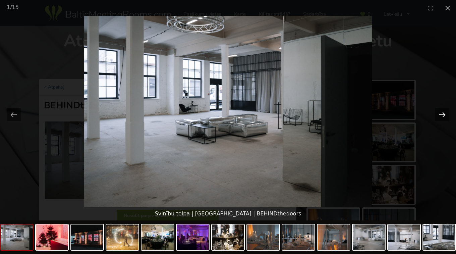
click at [440, 116] on button "Next slide" at bounding box center [442, 114] width 14 height 13
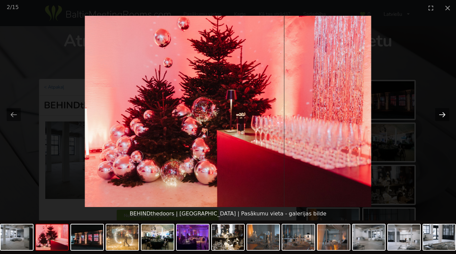
click at [440, 116] on button "Next slide" at bounding box center [442, 114] width 14 height 13
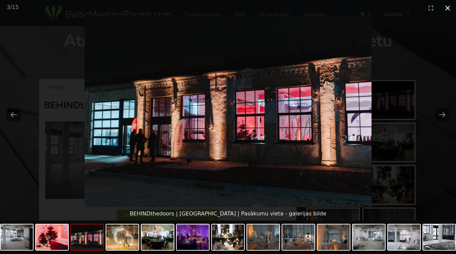
click at [447, 8] on button "Close gallery" at bounding box center [447, 8] width 17 height 16
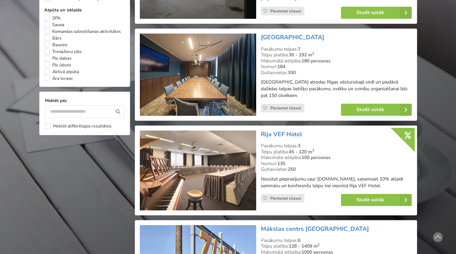
scroll to position [575, 0]
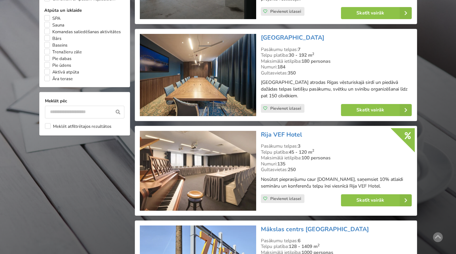
click at [208, 69] on img at bounding box center [198, 75] width 116 height 82
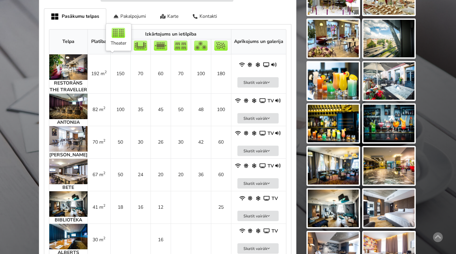
scroll to position [406, 0]
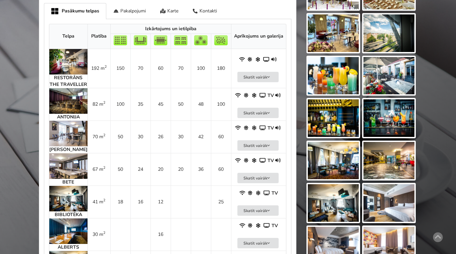
click at [74, 110] on img at bounding box center [68, 100] width 38 height 25
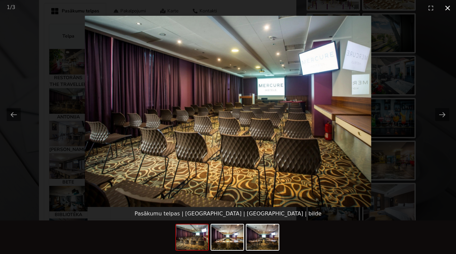
click at [447, 9] on button "Close gallery" at bounding box center [447, 8] width 17 height 16
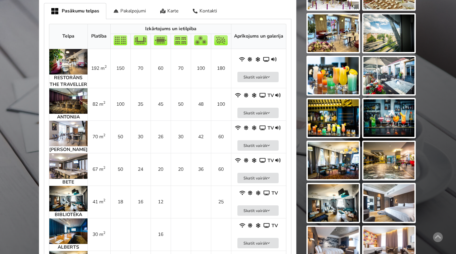
click at [76, 65] on img at bounding box center [68, 61] width 38 height 25
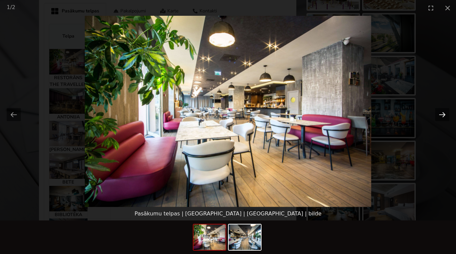
click at [446, 116] on button "Next slide" at bounding box center [442, 114] width 14 height 13
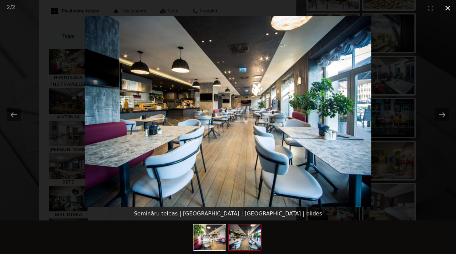
click at [448, 8] on button "Close gallery" at bounding box center [447, 8] width 17 height 16
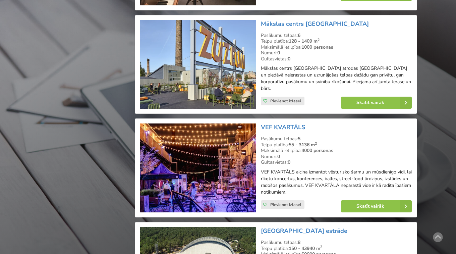
scroll to position [780, 0]
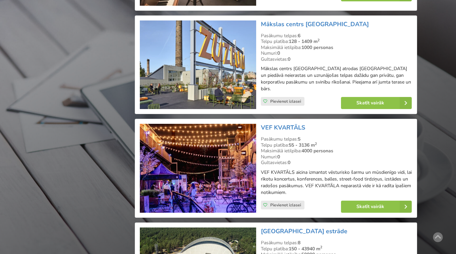
click at [195, 64] on img at bounding box center [198, 64] width 116 height 89
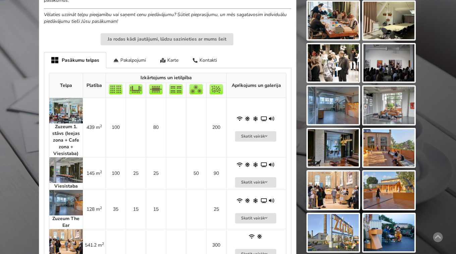
scroll to position [334, 0]
click at [62, 114] on img at bounding box center [66, 110] width 34 height 25
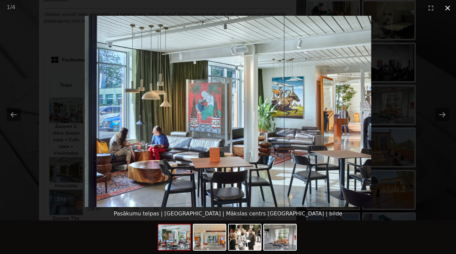
click at [446, 10] on button "Close gallery" at bounding box center [447, 8] width 17 height 16
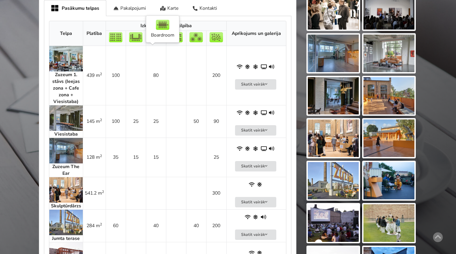
scroll to position [386, 0]
click at [72, 120] on img at bounding box center [66, 117] width 34 height 25
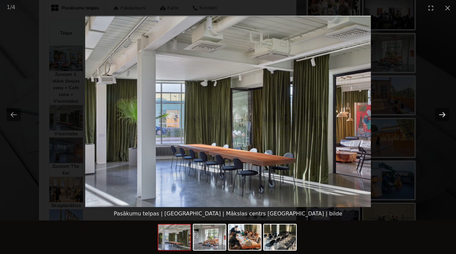
click at [441, 112] on button "Next slide" at bounding box center [442, 114] width 14 height 13
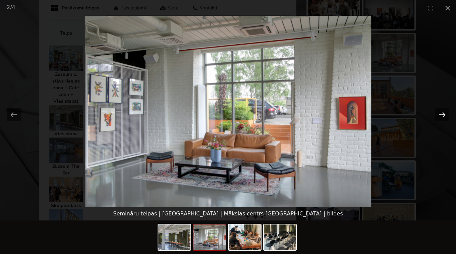
click at [441, 112] on button "Next slide" at bounding box center [442, 114] width 14 height 13
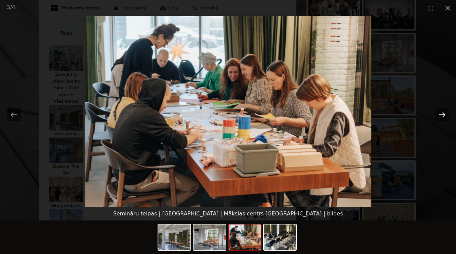
click at [441, 112] on button "Next slide" at bounding box center [442, 114] width 14 height 13
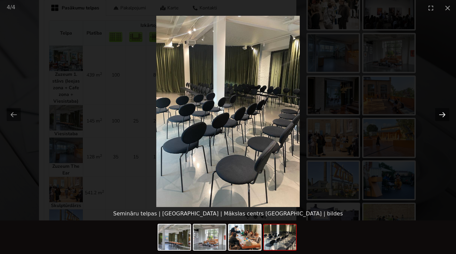
click at [441, 112] on button "Next slide" at bounding box center [442, 114] width 14 height 13
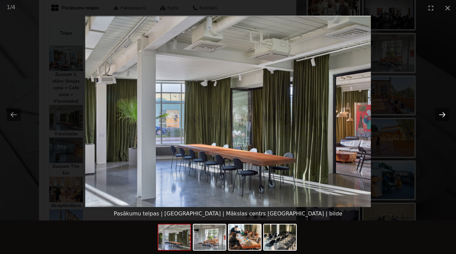
click at [441, 112] on button "Next slide" at bounding box center [442, 114] width 14 height 13
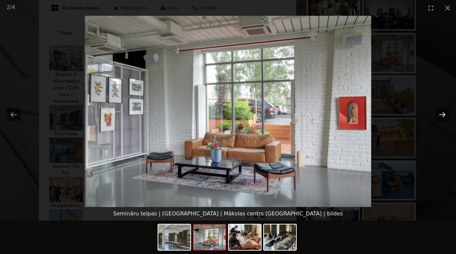
click at [441, 112] on button "Next slide" at bounding box center [442, 114] width 14 height 13
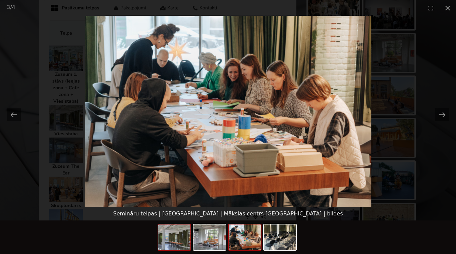
click at [179, 233] on img at bounding box center [174, 236] width 32 height 25
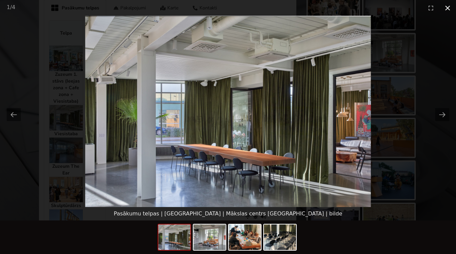
click at [447, 7] on button "Close gallery" at bounding box center [447, 8] width 17 height 16
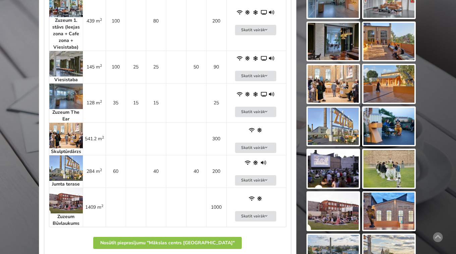
scroll to position [440, 0]
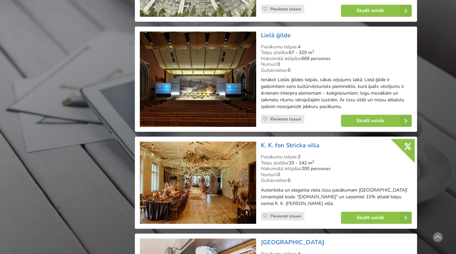
scroll to position [1080, 0]
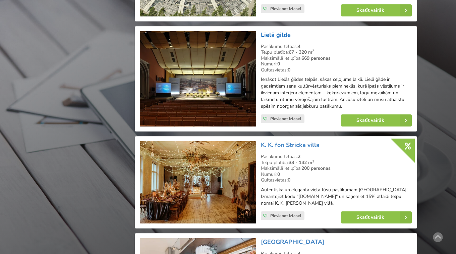
click at [275, 31] on link "Lielā ģilde" at bounding box center [276, 35] width 30 height 8
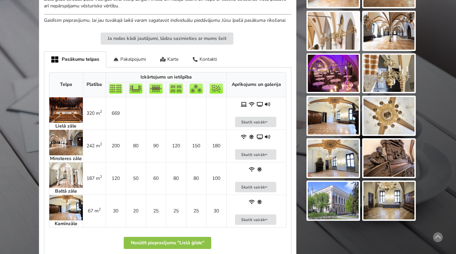
scroll to position [324, 0]
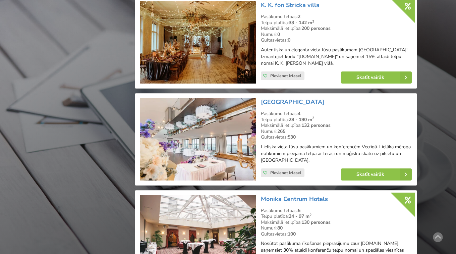
scroll to position [1245, 0]
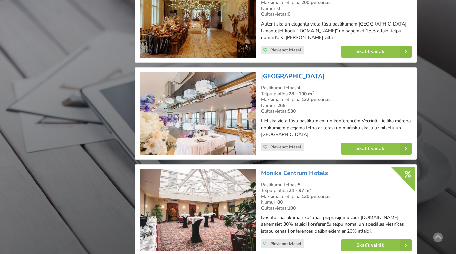
click at [307, 72] on link "[GEOGRAPHIC_DATA]" at bounding box center [292, 76] width 63 height 8
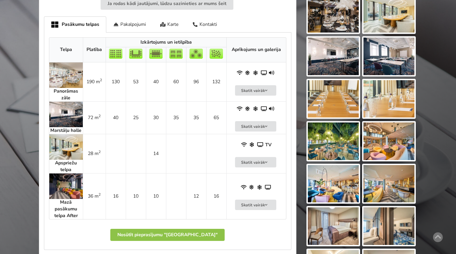
scroll to position [320, 0]
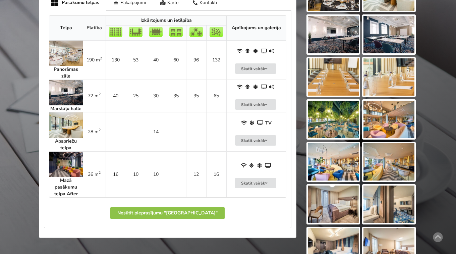
click at [73, 57] on img at bounding box center [66, 53] width 34 height 25
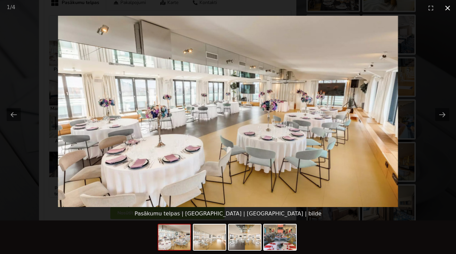
click at [449, 6] on button "Close gallery" at bounding box center [447, 8] width 17 height 16
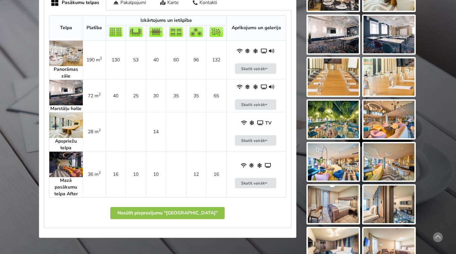
click at [59, 97] on img at bounding box center [66, 92] width 34 height 25
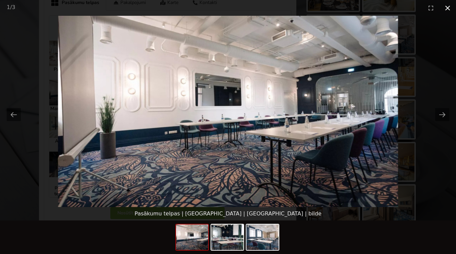
click at [448, 9] on button "Close gallery" at bounding box center [447, 8] width 17 height 16
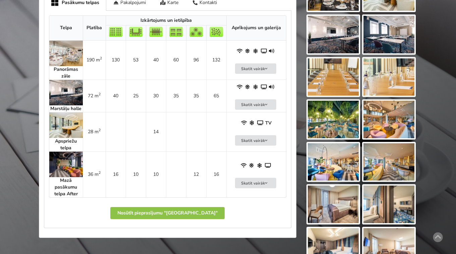
click at [71, 127] on img at bounding box center [66, 124] width 34 height 25
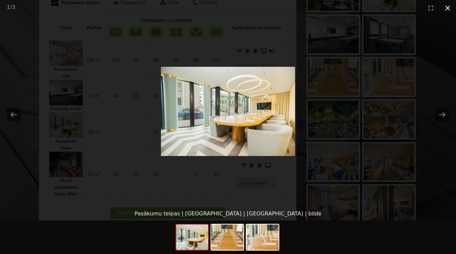
click at [447, 6] on button "Close gallery" at bounding box center [447, 8] width 17 height 16
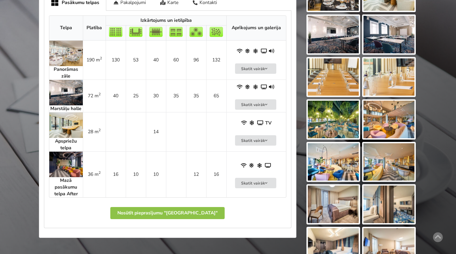
click at [66, 167] on img at bounding box center [66, 163] width 34 height 25
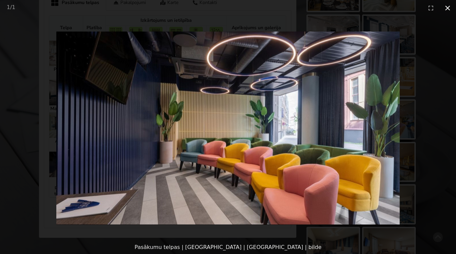
click at [448, 8] on button "Close gallery" at bounding box center [447, 8] width 17 height 16
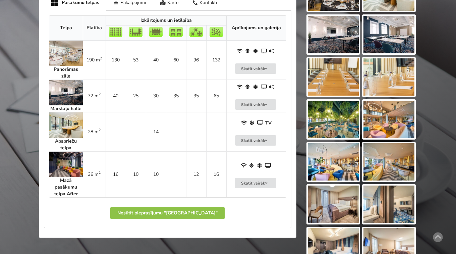
click at [332, 121] on img at bounding box center [333, 120] width 51 height 38
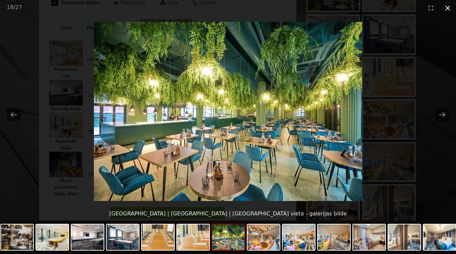
click at [449, 9] on button "Close gallery" at bounding box center [447, 8] width 17 height 16
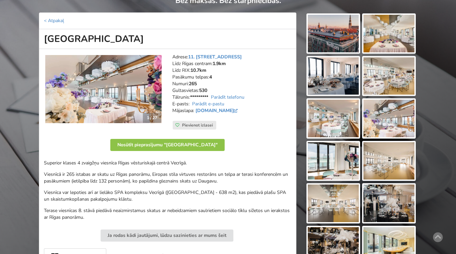
scroll to position [58, 0]
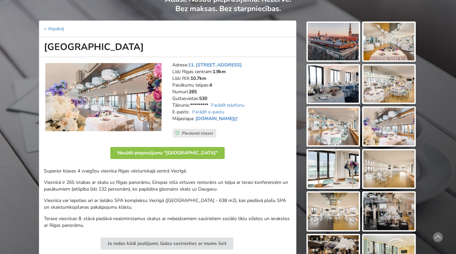
click at [368, 43] on img at bounding box center [388, 42] width 51 height 38
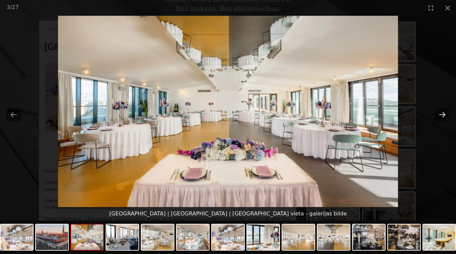
click at [444, 114] on button "Next slide" at bounding box center [442, 114] width 14 height 13
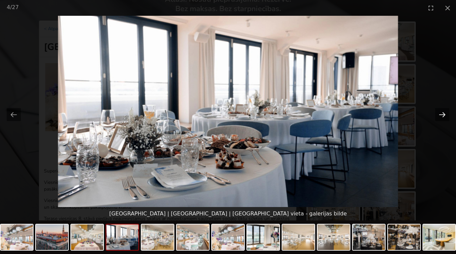
click at [444, 114] on button "Next slide" at bounding box center [442, 114] width 14 height 13
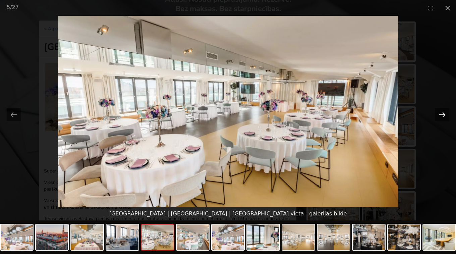
click at [444, 114] on button "Next slide" at bounding box center [442, 114] width 14 height 13
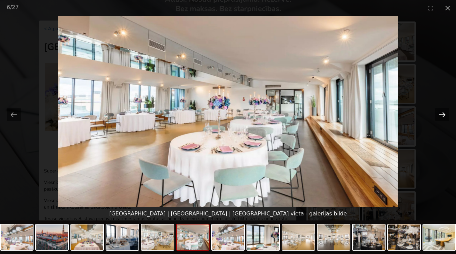
click at [444, 114] on button "Next slide" at bounding box center [442, 114] width 14 height 13
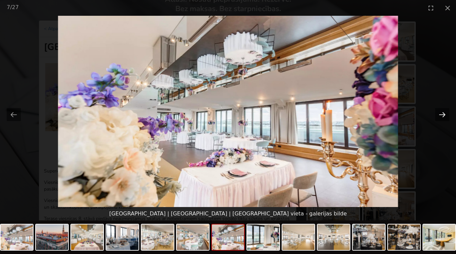
click at [444, 114] on button "Next slide" at bounding box center [442, 114] width 14 height 13
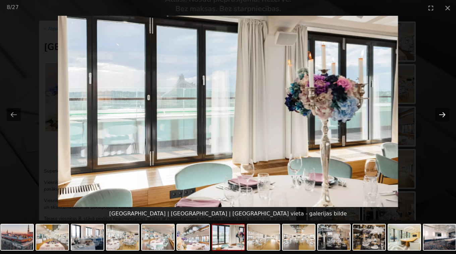
click at [444, 114] on button "Next slide" at bounding box center [442, 114] width 14 height 13
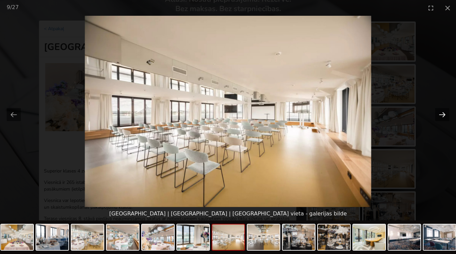
click at [444, 114] on button "Next slide" at bounding box center [442, 114] width 14 height 13
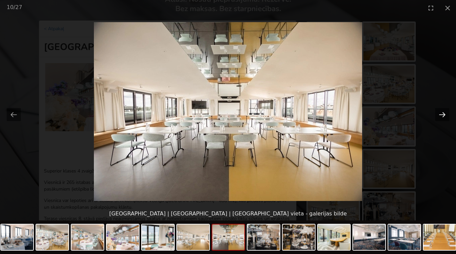
click at [444, 114] on button "Next slide" at bounding box center [442, 114] width 14 height 13
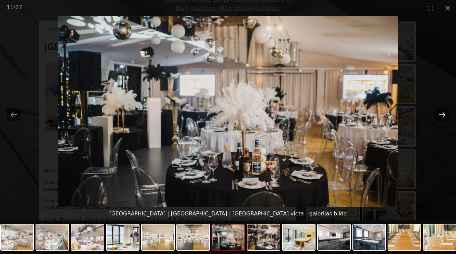
click at [444, 114] on button "Next slide" at bounding box center [442, 114] width 14 height 13
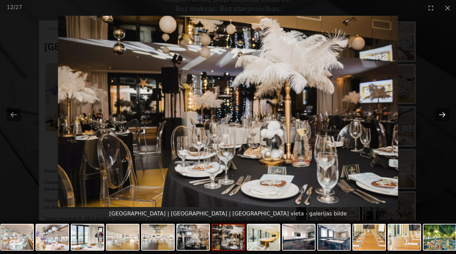
click at [444, 114] on button "Next slide" at bounding box center [442, 114] width 14 height 13
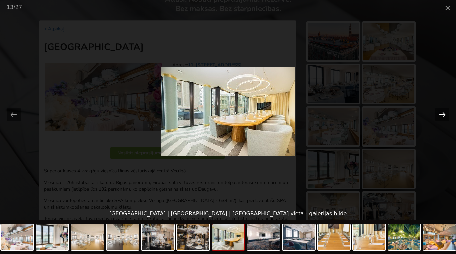
click at [444, 114] on button "Next slide" at bounding box center [442, 114] width 14 height 13
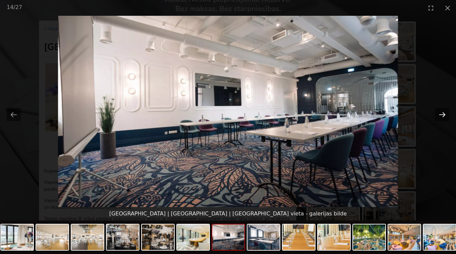
click at [444, 114] on button "Next slide" at bounding box center [442, 114] width 14 height 13
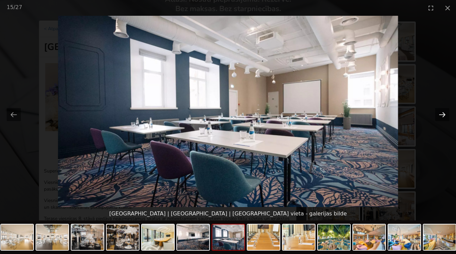
click at [444, 114] on button "Next slide" at bounding box center [442, 114] width 14 height 13
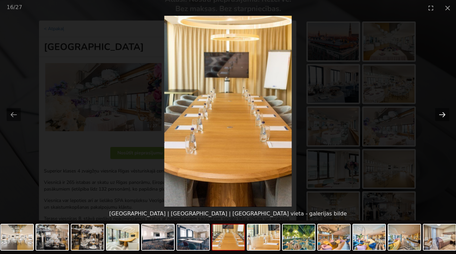
click at [444, 114] on button "Next slide" at bounding box center [442, 114] width 14 height 13
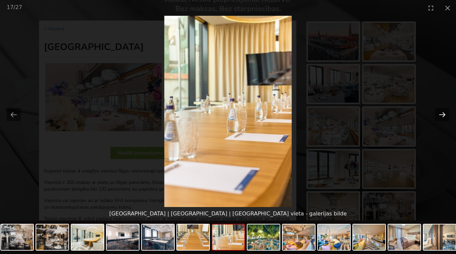
click at [444, 114] on button "Next slide" at bounding box center [442, 114] width 14 height 13
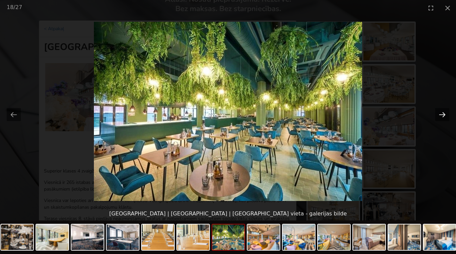
click at [444, 114] on button "Next slide" at bounding box center [442, 114] width 14 height 13
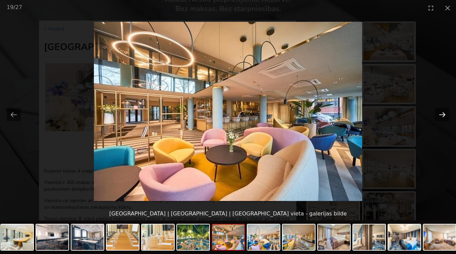
click at [444, 114] on button "Next slide" at bounding box center [442, 114] width 14 height 13
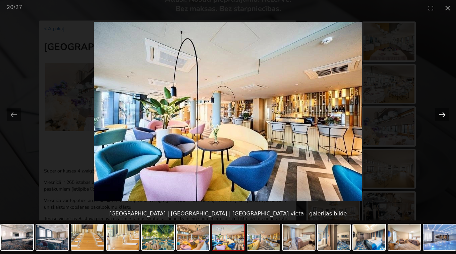
click at [444, 114] on button "Next slide" at bounding box center [442, 114] width 14 height 13
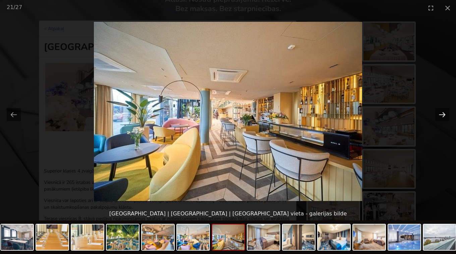
click at [444, 114] on button "Next slide" at bounding box center [442, 114] width 14 height 13
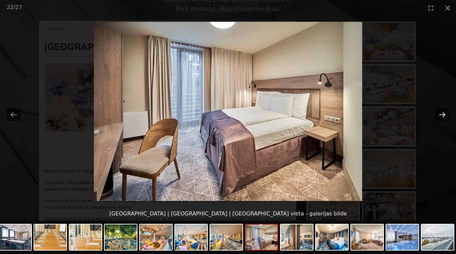
click at [444, 114] on button "Next slide" at bounding box center [442, 114] width 14 height 13
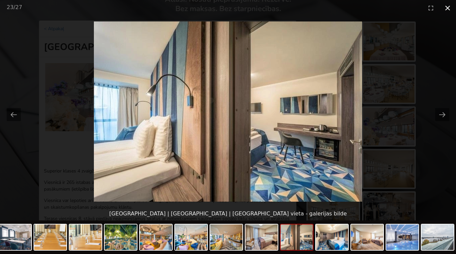
click at [446, 7] on button "Close gallery" at bounding box center [447, 8] width 17 height 16
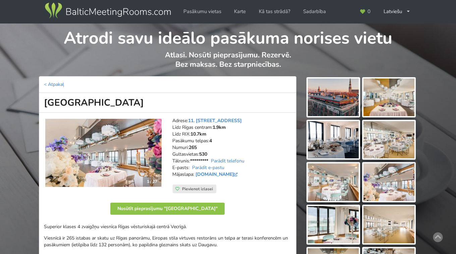
scroll to position [0, 0]
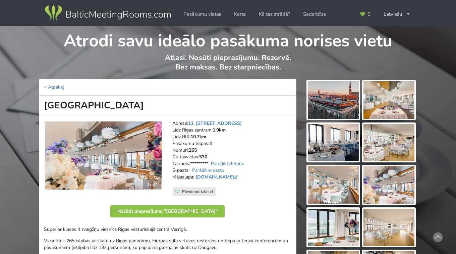
click at [400, 150] on img at bounding box center [388, 143] width 51 height 38
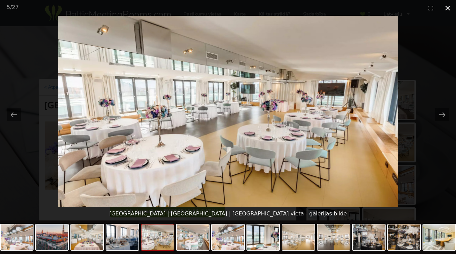
click at [447, 7] on button "Close gallery" at bounding box center [447, 8] width 17 height 16
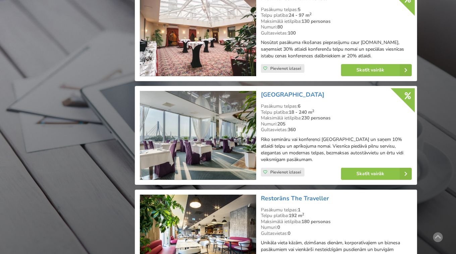
scroll to position [1421, 0]
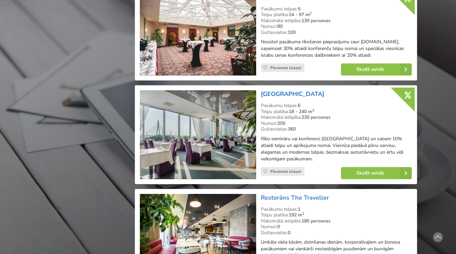
click at [283, 90] on link "[GEOGRAPHIC_DATA]" at bounding box center [292, 94] width 63 height 8
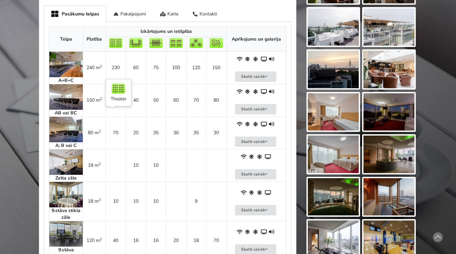
scroll to position [454, 0]
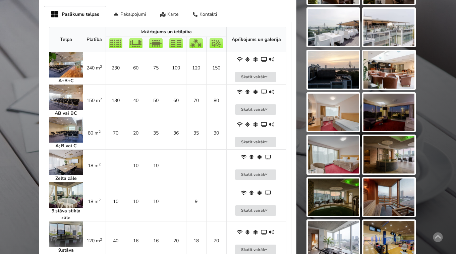
click at [71, 89] on img at bounding box center [66, 96] width 34 height 25
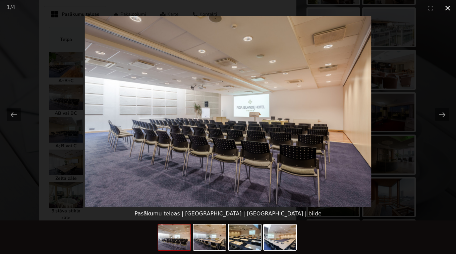
click at [448, 7] on button "Close gallery" at bounding box center [447, 8] width 17 height 16
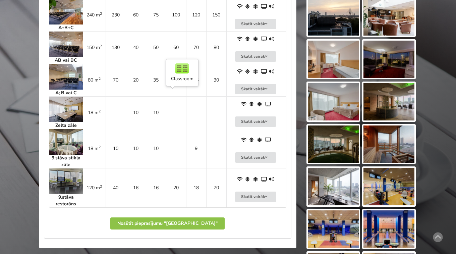
scroll to position [508, 0]
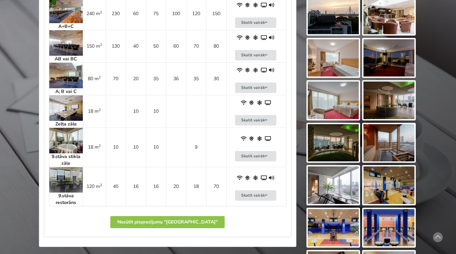
click at [52, 136] on img at bounding box center [66, 140] width 34 height 25
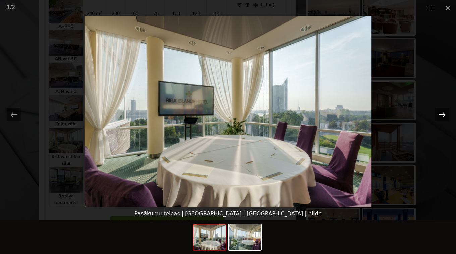
click at [442, 112] on button "Next slide" at bounding box center [442, 114] width 14 height 13
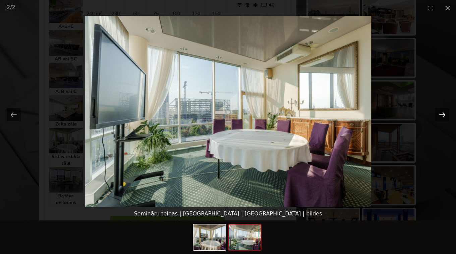
click at [442, 112] on button "Next slide" at bounding box center [442, 114] width 14 height 13
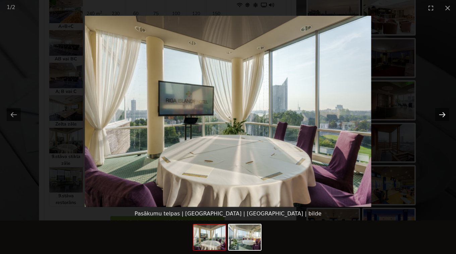
click at [442, 112] on button "Next slide" at bounding box center [442, 114] width 14 height 13
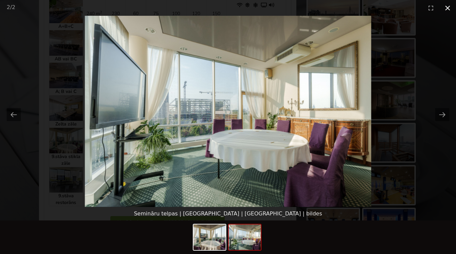
click at [450, 9] on button "Close gallery" at bounding box center [447, 8] width 17 height 16
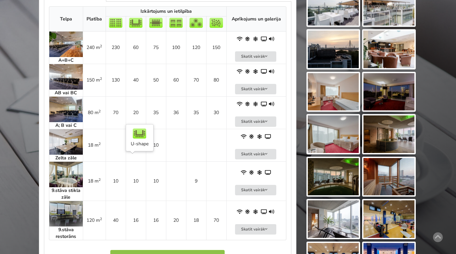
scroll to position [474, 0]
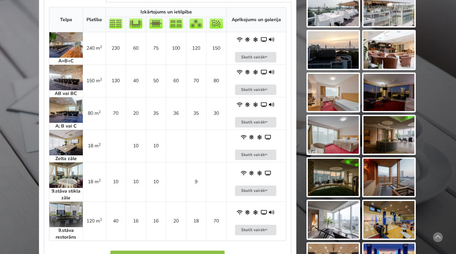
click at [75, 211] on img at bounding box center [66, 213] width 34 height 25
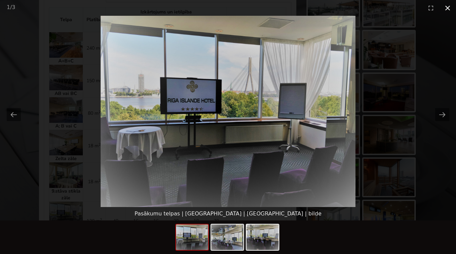
click at [448, 8] on button "Close gallery" at bounding box center [447, 8] width 17 height 16
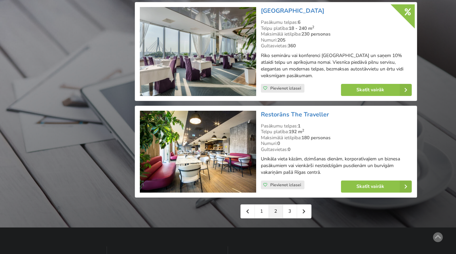
scroll to position [1503, 0]
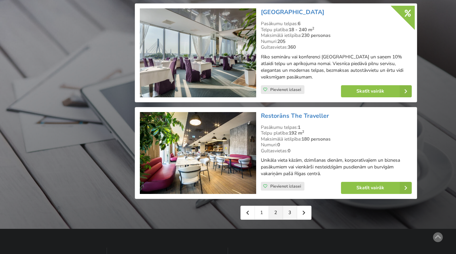
click at [292, 206] on link "3" at bounding box center [290, 212] width 14 height 13
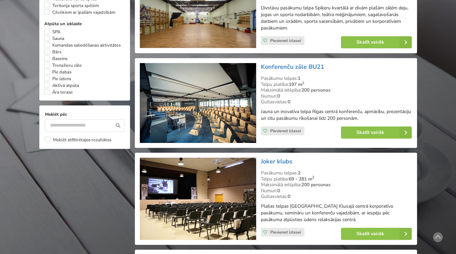
scroll to position [565, 0]
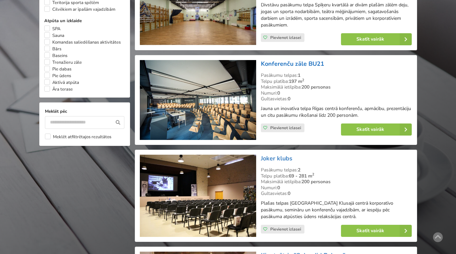
click at [286, 65] on link "Konferenču zāle BU21" at bounding box center [292, 64] width 63 height 8
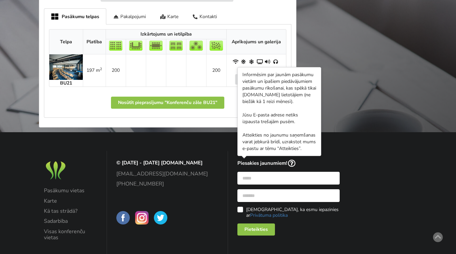
scroll to position [390, 0]
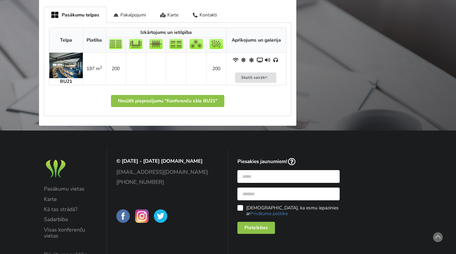
click at [73, 68] on img at bounding box center [66, 65] width 34 height 25
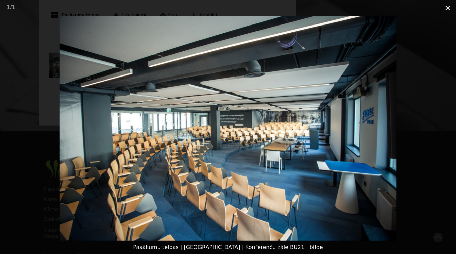
click at [447, 7] on button "Close gallery" at bounding box center [447, 8] width 17 height 16
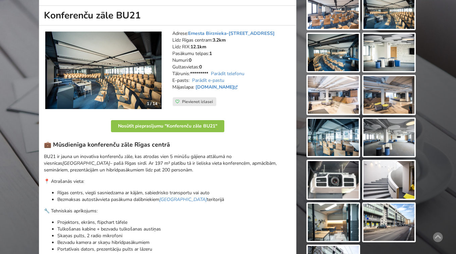
scroll to position [88, 0]
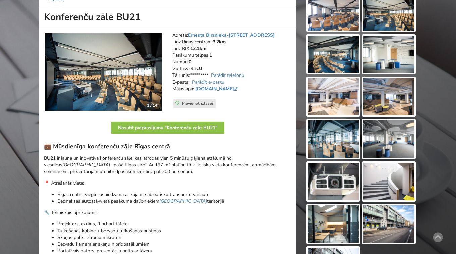
click at [332, 14] on img at bounding box center [333, 12] width 51 height 38
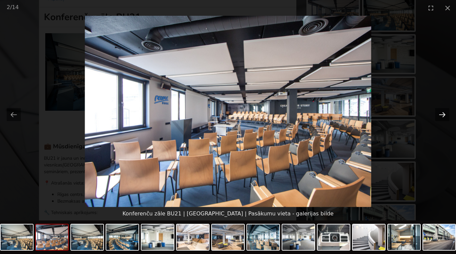
click at [443, 113] on button "Next slide" at bounding box center [442, 114] width 14 height 13
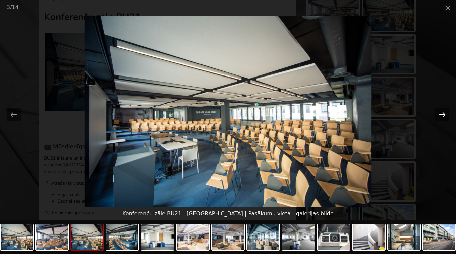
click at [443, 113] on button "Next slide" at bounding box center [442, 114] width 14 height 13
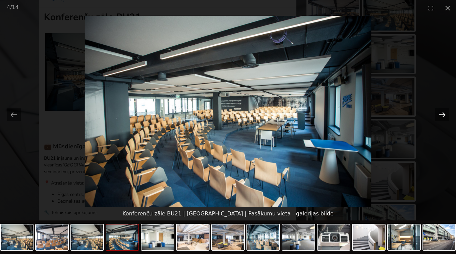
click at [443, 113] on button "Next slide" at bounding box center [442, 114] width 14 height 13
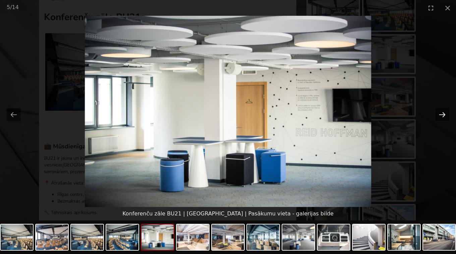
click at [443, 113] on button "Next slide" at bounding box center [442, 114] width 14 height 13
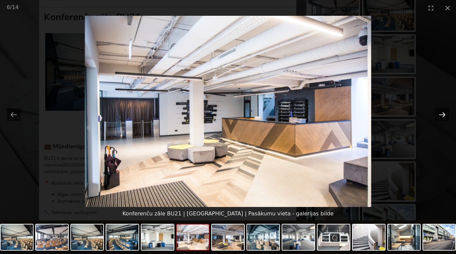
click at [443, 113] on button "Next slide" at bounding box center [442, 114] width 14 height 13
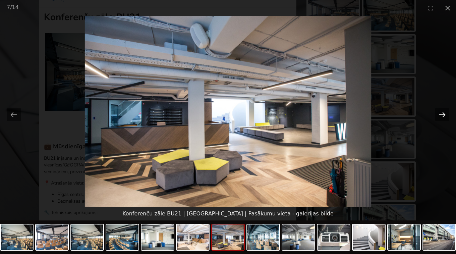
click at [443, 113] on button "Next slide" at bounding box center [442, 114] width 14 height 13
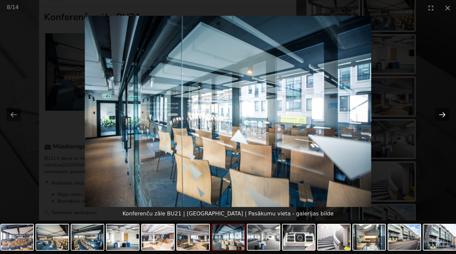
click at [443, 113] on button "Next slide" at bounding box center [442, 114] width 14 height 13
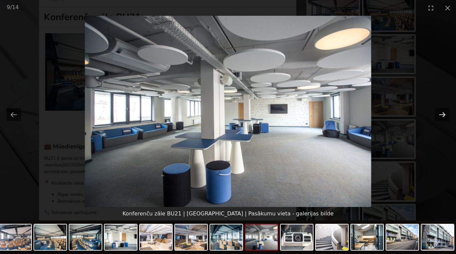
click at [443, 113] on button "Next slide" at bounding box center [442, 114] width 14 height 13
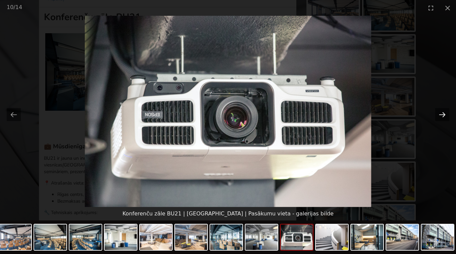
click at [443, 113] on button "Next slide" at bounding box center [442, 114] width 14 height 13
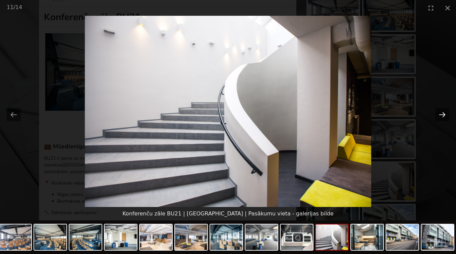
click at [443, 113] on button "Next slide" at bounding box center [442, 114] width 14 height 13
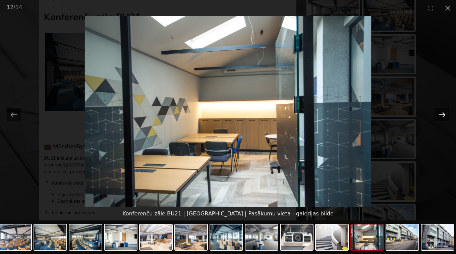
click at [443, 113] on button "Next slide" at bounding box center [442, 114] width 14 height 13
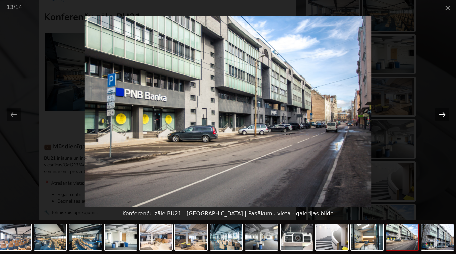
click at [440, 118] on button "Next slide" at bounding box center [442, 114] width 14 height 13
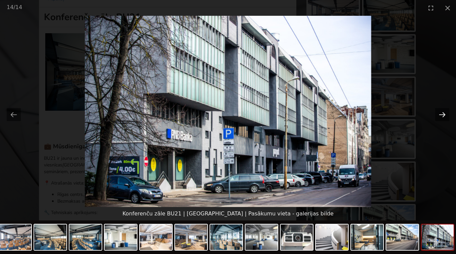
click at [440, 118] on button "Next slide" at bounding box center [442, 114] width 14 height 13
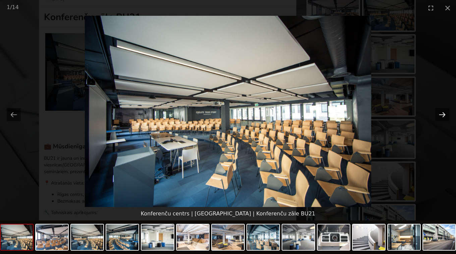
click at [440, 118] on button "Next slide" at bounding box center [442, 114] width 14 height 13
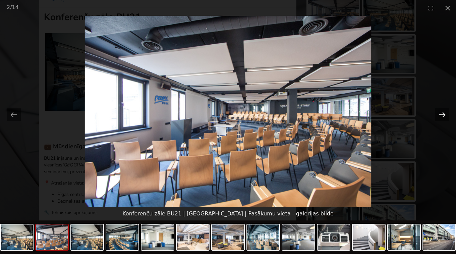
click at [440, 118] on button "Next slide" at bounding box center [442, 114] width 14 height 13
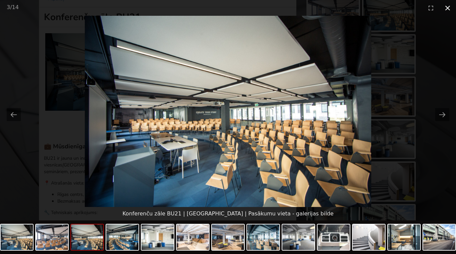
click at [447, 12] on button "Close gallery" at bounding box center [447, 8] width 17 height 16
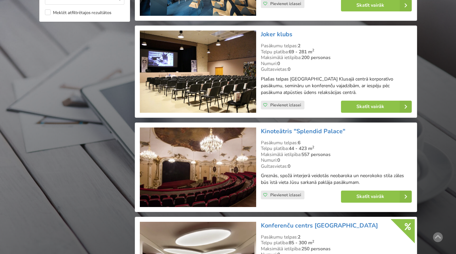
scroll to position [693, 0]
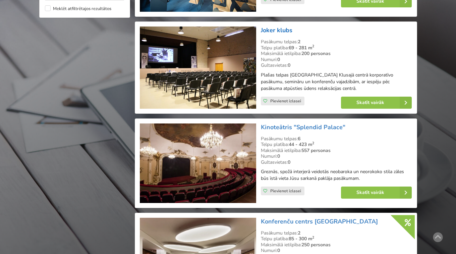
click at [273, 30] on link "Joker klubs" at bounding box center [277, 30] width 32 height 8
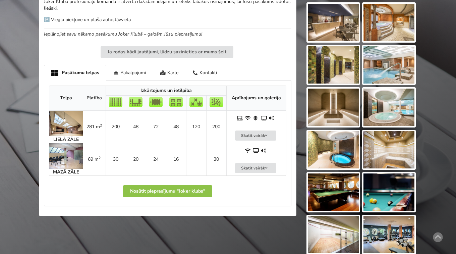
scroll to position [332, 0]
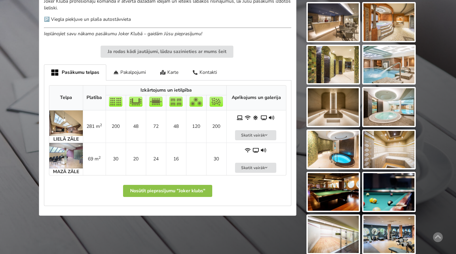
click at [68, 126] on img at bounding box center [66, 122] width 34 height 25
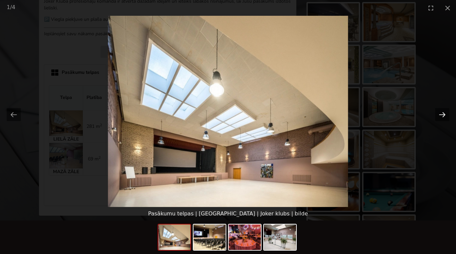
click at [445, 117] on button "Next slide" at bounding box center [442, 114] width 14 height 13
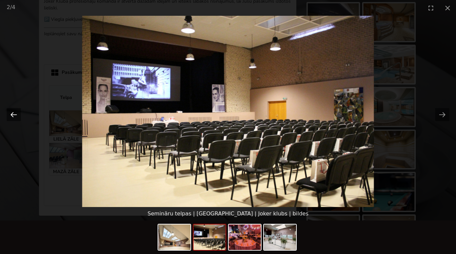
click at [13, 116] on button "Previous slide" at bounding box center [14, 114] width 14 height 13
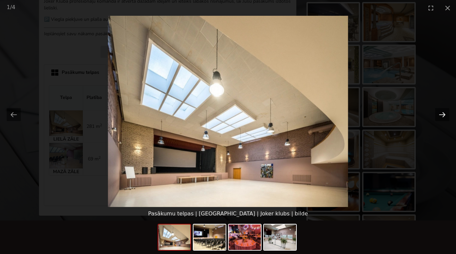
click at [443, 114] on button "Next slide" at bounding box center [442, 114] width 14 height 13
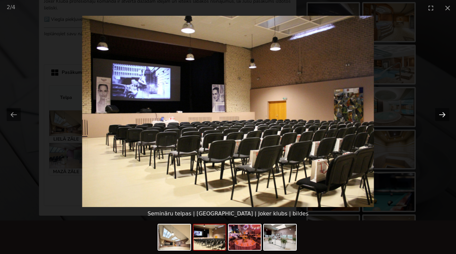
click at [443, 114] on button "Next slide" at bounding box center [442, 114] width 14 height 13
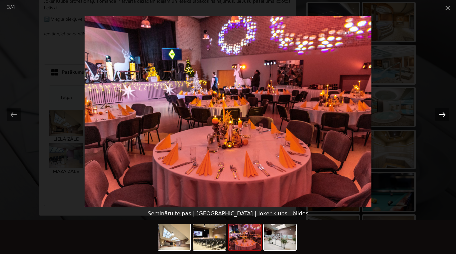
click at [443, 114] on button "Next slide" at bounding box center [442, 114] width 14 height 13
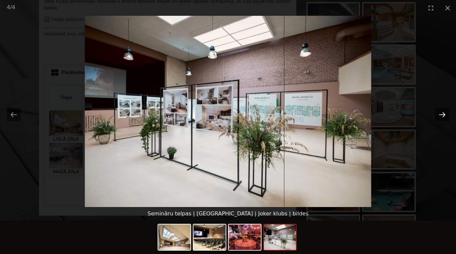
click at [443, 114] on button "Next slide" at bounding box center [442, 114] width 14 height 13
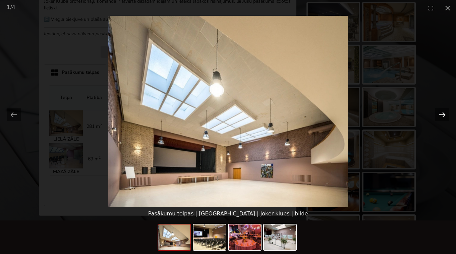
click at [443, 114] on button "Next slide" at bounding box center [442, 114] width 14 height 13
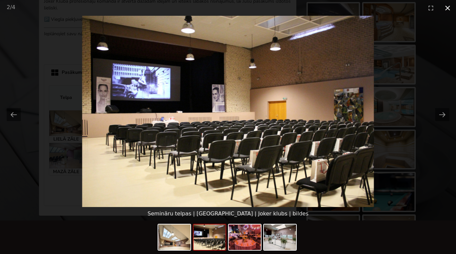
click at [448, 7] on button "Close gallery" at bounding box center [447, 8] width 17 height 16
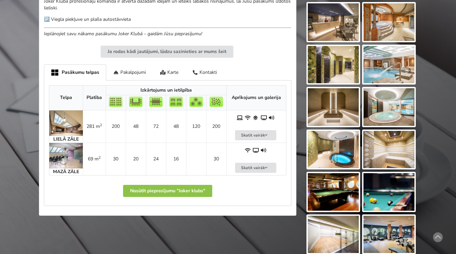
click at [63, 160] on img at bounding box center [66, 155] width 34 height 25
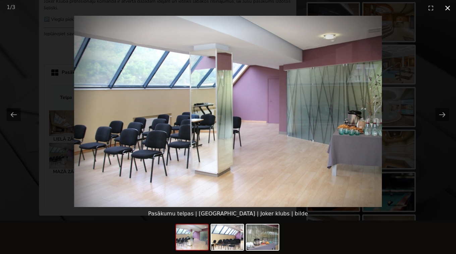
click at [444, 8] on button "Close gallery" at bounding box center [447, 8] width 17 height 16
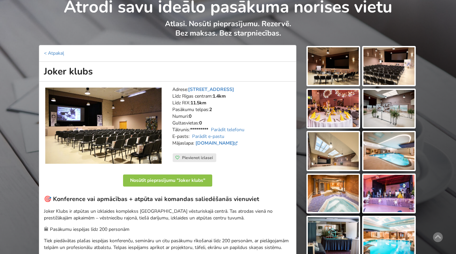
scroll to position [10, 0]
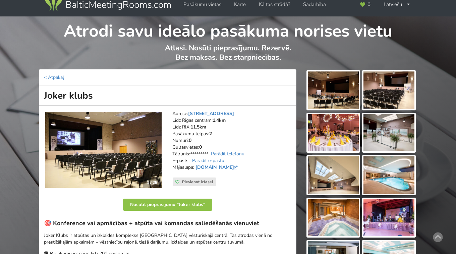
click at [166, 76] on p "< Atpakaļ" at bounding box center [167, 77] width 257 height 17
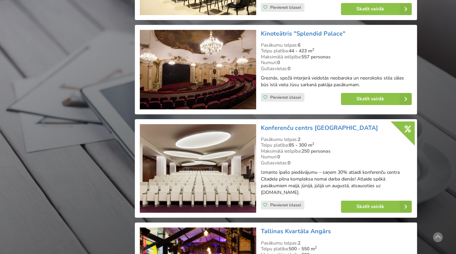
scroll to position [787, 0]
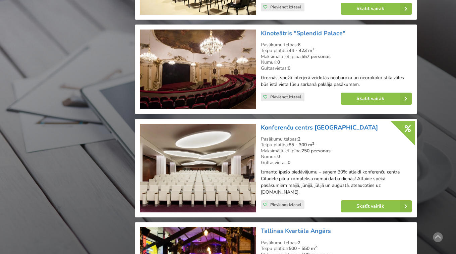
click at [309, 128] on link "Konferenču centrs [GEOGRAPHIC_DATA]" at bounding box center [319, 127] width 117 height 8
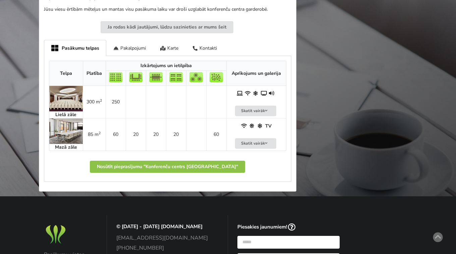
scroll to position [327, 0]
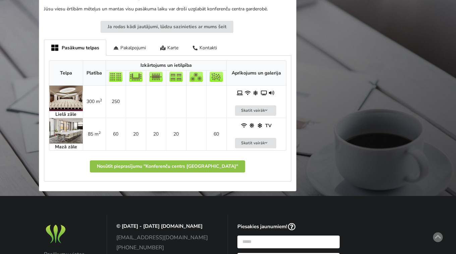
click at [65, 97] on img at bounding box center [66, 97] width 34 height 25
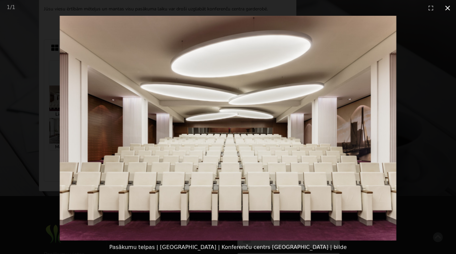
click at [447, 7] on button "Close gallery" at bounding box center [447, 8] width 17 height 16
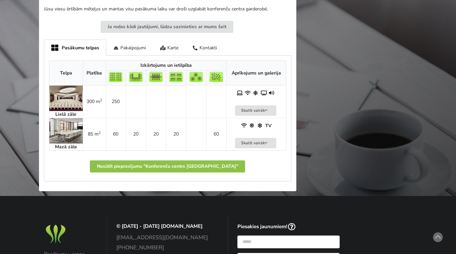
click at [69, 138] on img at bounding box center [66, 130] width 34 height 25
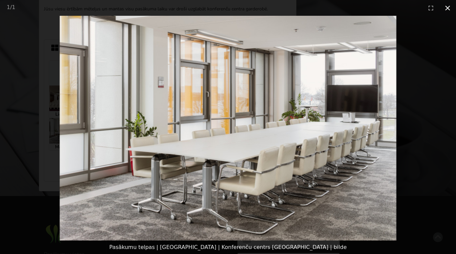
click at [450, 9] on button "Close gallery" at bounding box center [447, 8] width 17 height 16
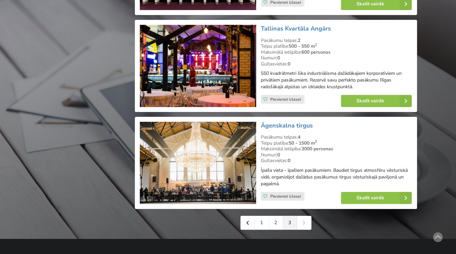
scroll to position [986, 0]
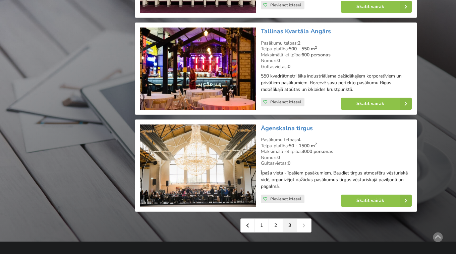
click at [209, 60] on img at bounding box center [198, 68] width 116 height 82
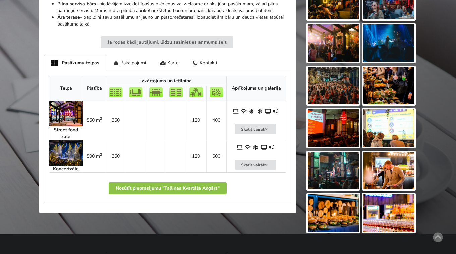
scroll to position [312, 0]
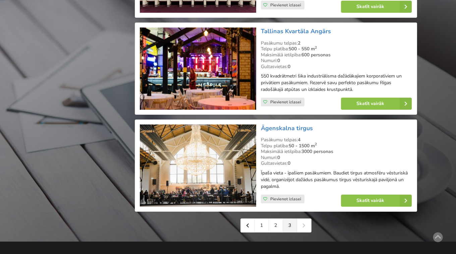
scroll to position [1037, 0]
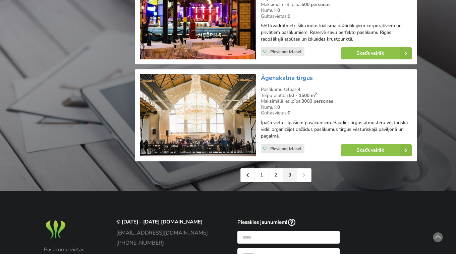
click at [233, 133] on img at bounding box center [198, 115] width 116 height 82
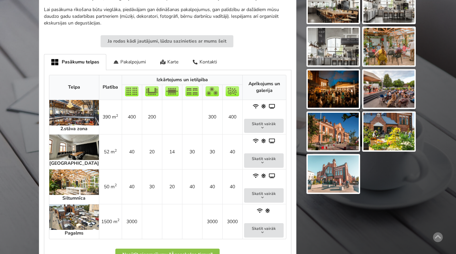
scroll to position [308, 0]
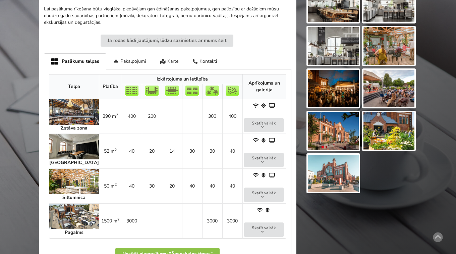
click at [75, 150] on img at bounding box center [74, 146] width 50 height 25
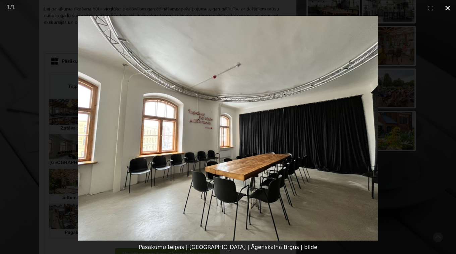
click at [449, 9] on button "Close gallery" at bounding box center [447, 8] width 17 height 16
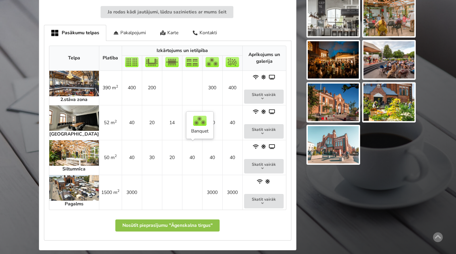
scroll to position [345, 0]
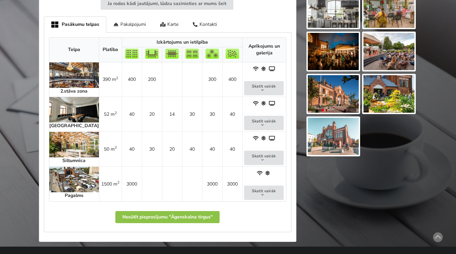
click at [67, 72] on img at bounding box center [74, 74] width 50 height 25
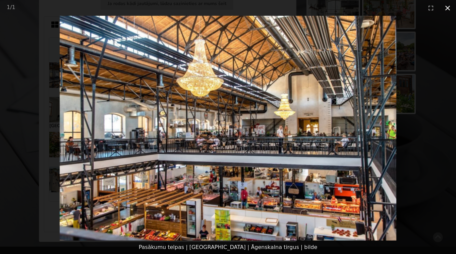
click at [448, 8] on button "Close gallery" at bounding box center [447, 8] width 17 height 16
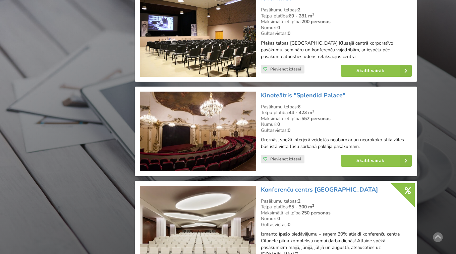
scroll to position [742, 0]
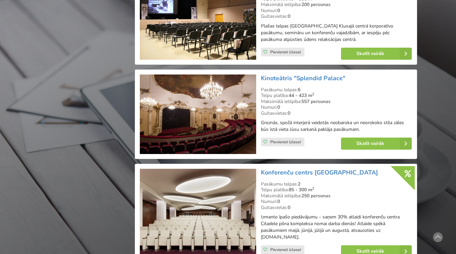
click at [219, 128] on img at bounding box center [198, 113] width 116 height 79
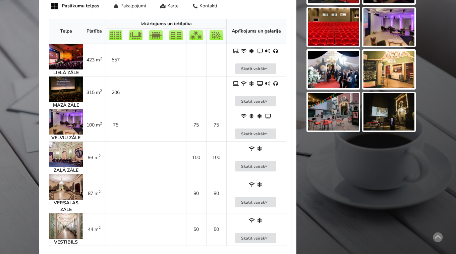
scroll to position [369, 0]
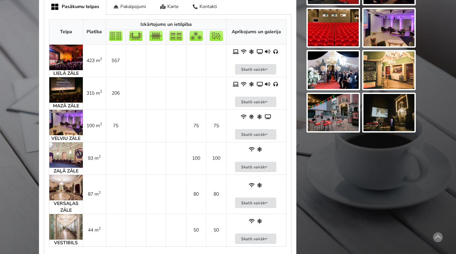
click at [68, 122] on img at bounding box center [66, 122] width 34 height 25
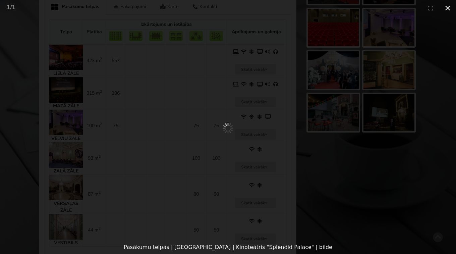
click at [447, 8] on button "Close gallery" at bounding box center [447, 8] width 17 height 16
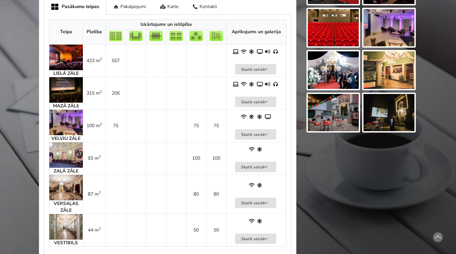
click at [70, 149] on img at bounding box center [66, 154] width 34 height 25
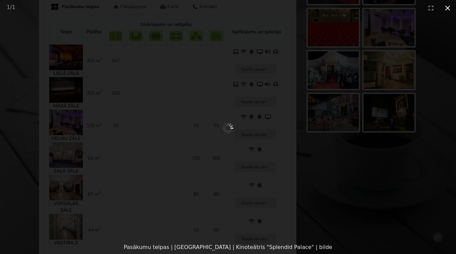
click at [447, 8] on button "Close gallery" at bounding box center [447, 8] width 17 height 16
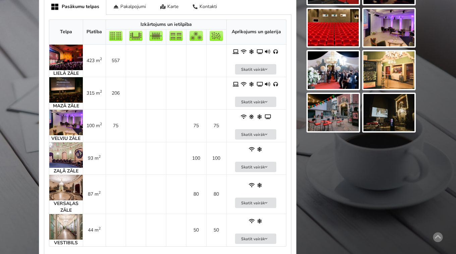
click at [70, 90] on img at bounding box center [66, 89] width 34 height 25
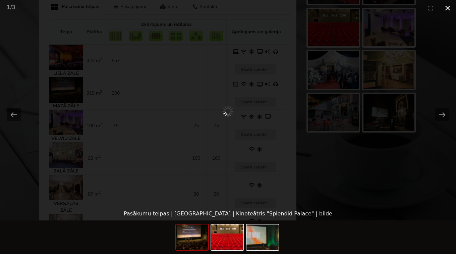
click at [449, 10] on button "Close gallery" at bounding box center [447, 8] width 17 height 16
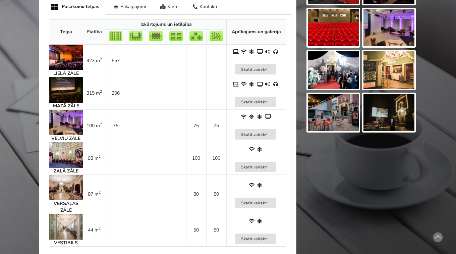
click at [69, 123] on img at bounding box center [66, 122] width 34 height 25
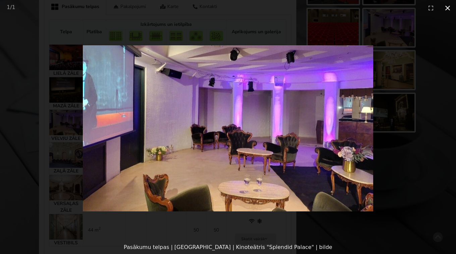
click at [447, 8] on button "Close gallery" at bounding box center [447, 8] width 17 height 16
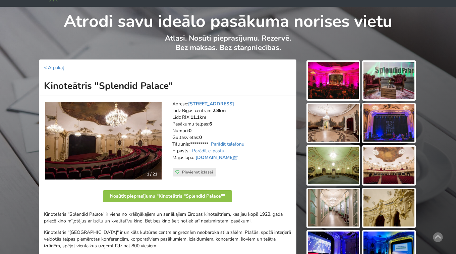
scroll to position [0, 0]
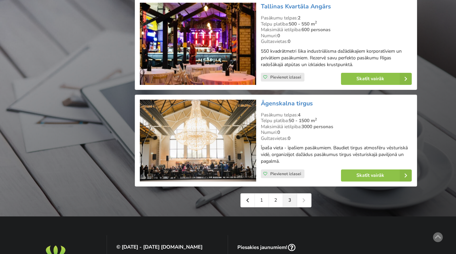
scroll to position [1035, 0]
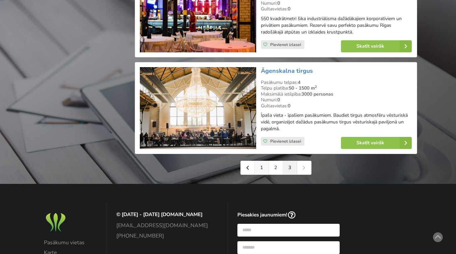
click at [264, 174] on link "1" at bounding box center [262, 167] width 14 height 13
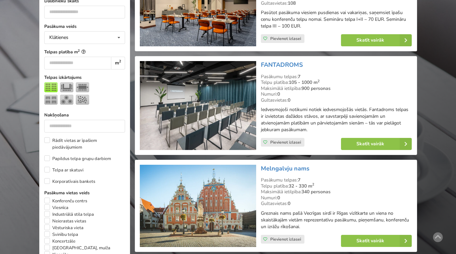
scroll to position [241, 0]
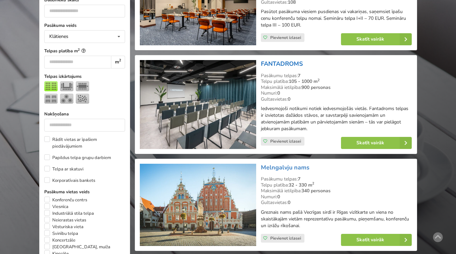
click at [293, 61] on link "FANTADROMS" at bounding box center [282, 64] width 42 height 8
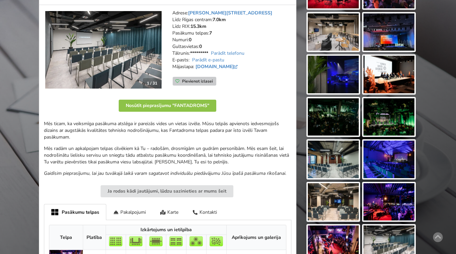
scroll to position [83, 0]
